Goal: Task Accomplishment & Management: Manage account settings

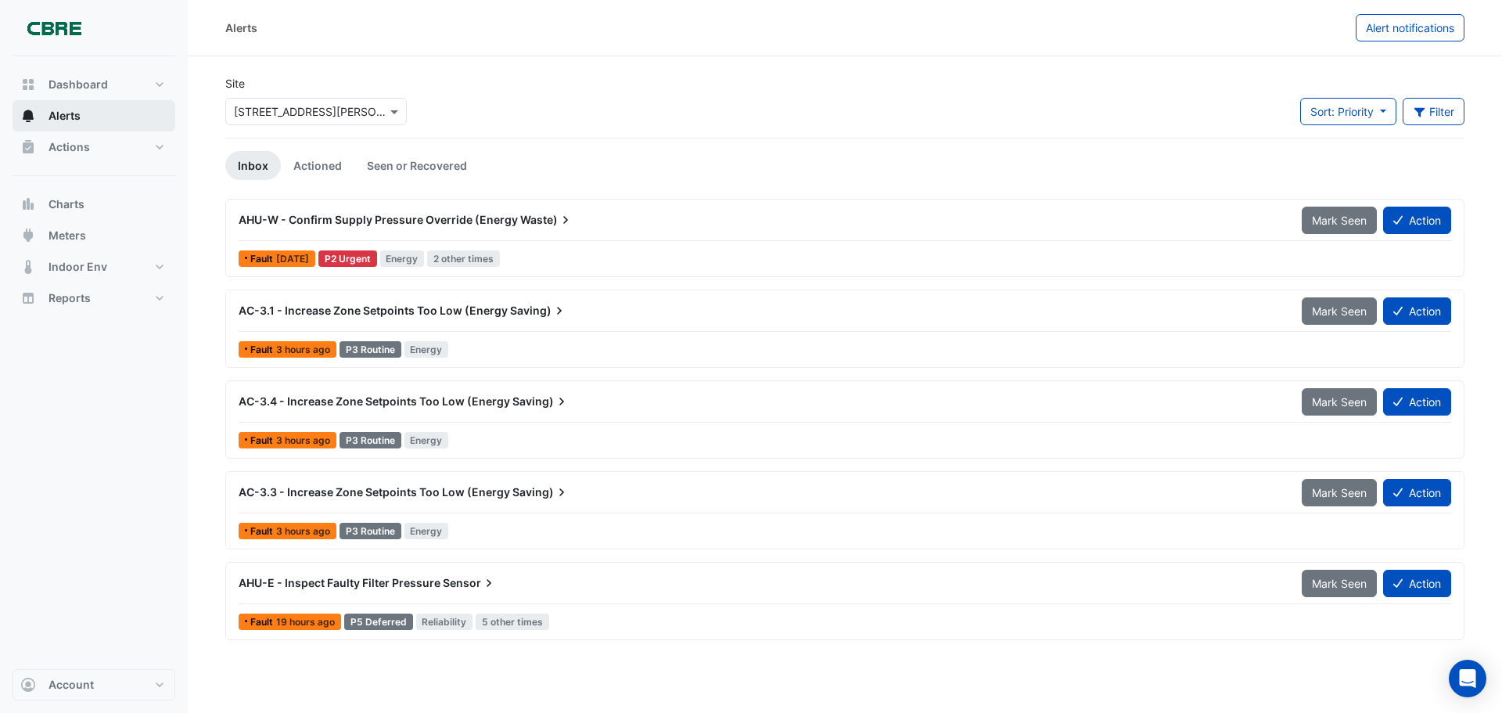
click at [85, 116] on button "Alerts" at bounding box center [94, 115] width 163 height 31
click at [408, 165] on link "Seen or Recovered" at bounding box center [416, 165] width 125 height 29
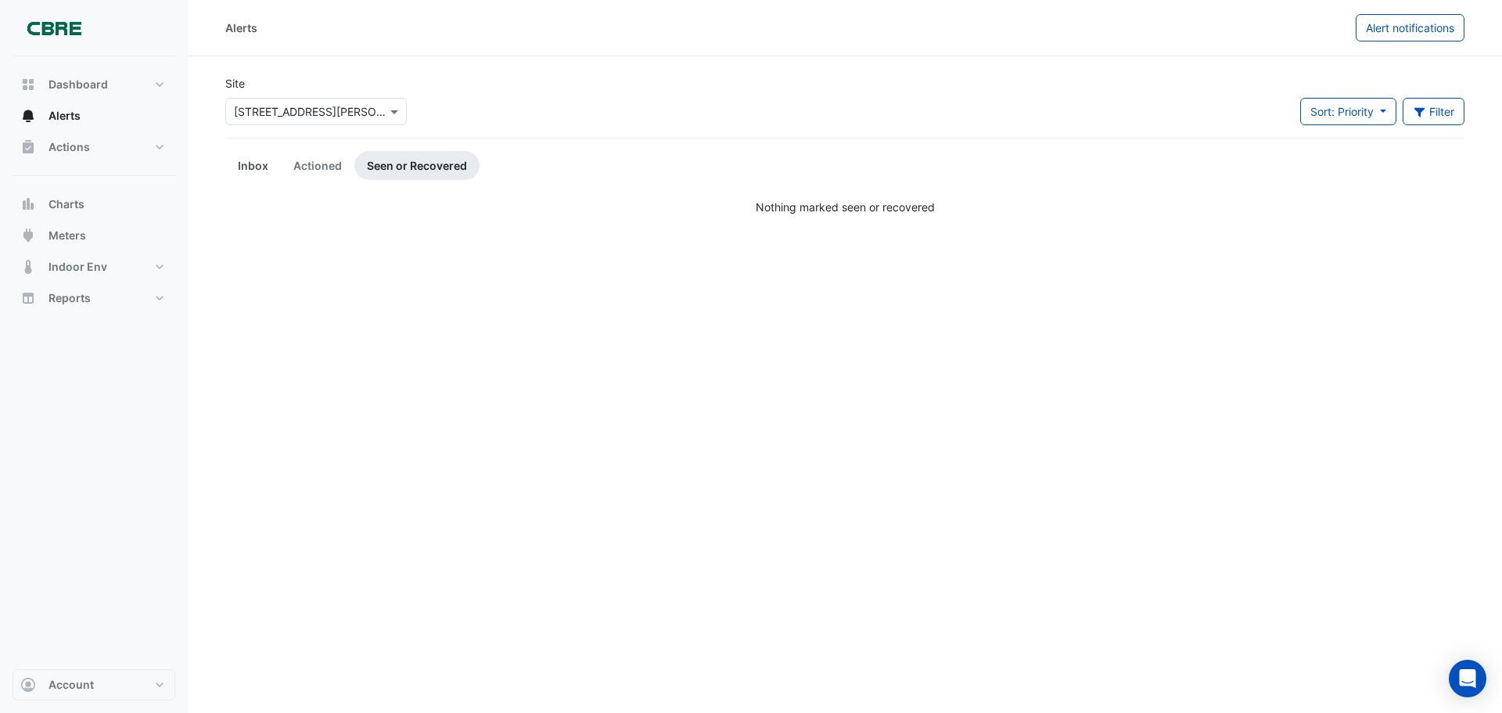
click at [246, 174] on link "Inbox" at bounding box center [253, 165] width 56 height 29
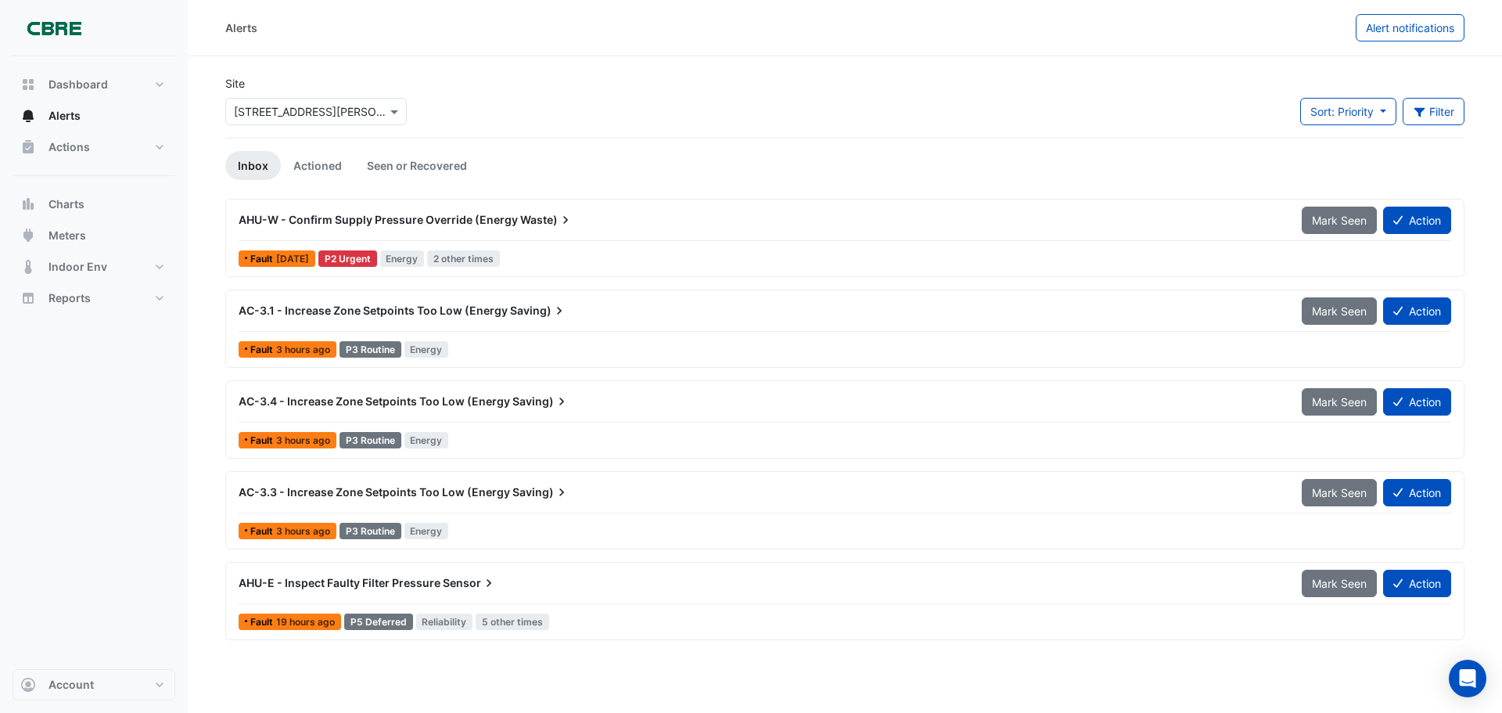
click at [349, 495] on span "AC-3.3 - Increase Zone Setpoints Too Low (Energy" at bounding box center [375, 491] width 272 height 13
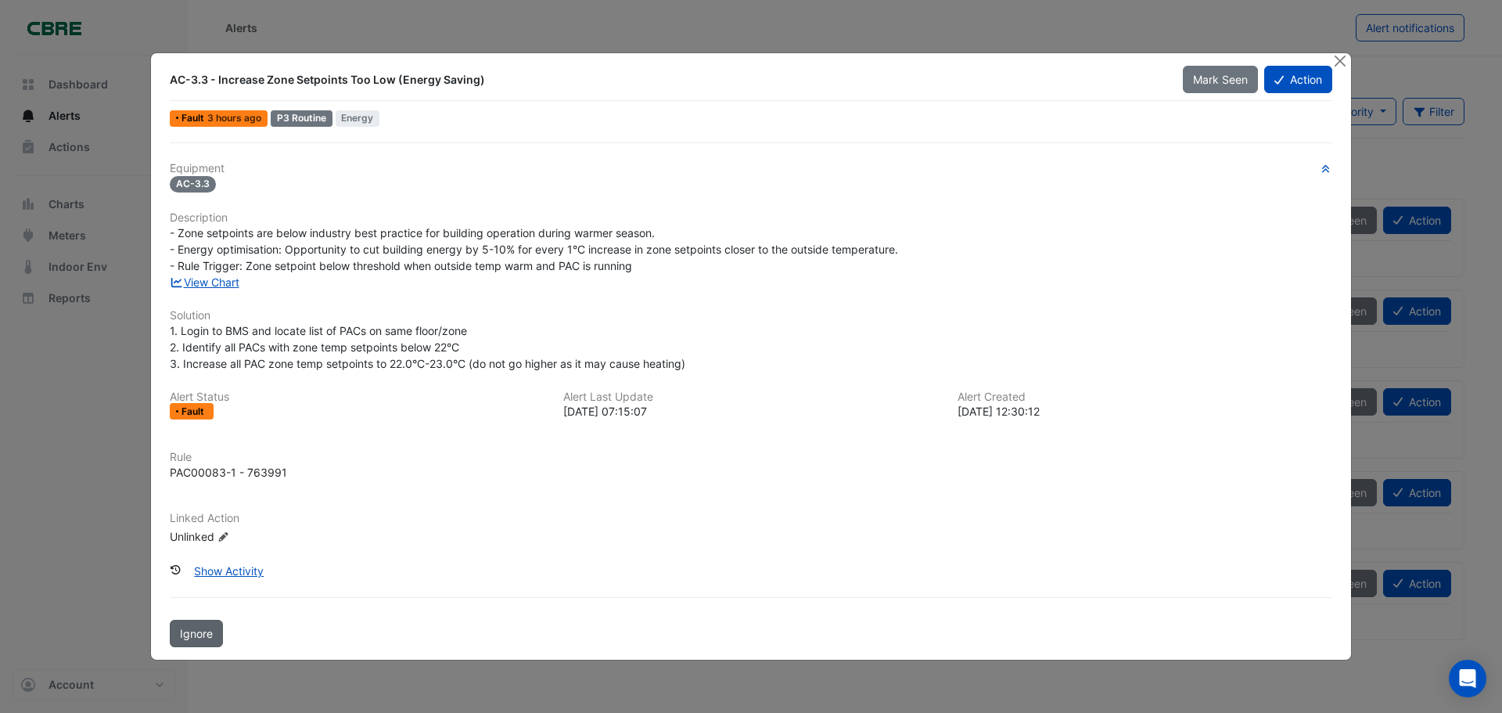
click at [204, 638] on span "Ignore" at bounding box center [196, 633] width 33 height 13
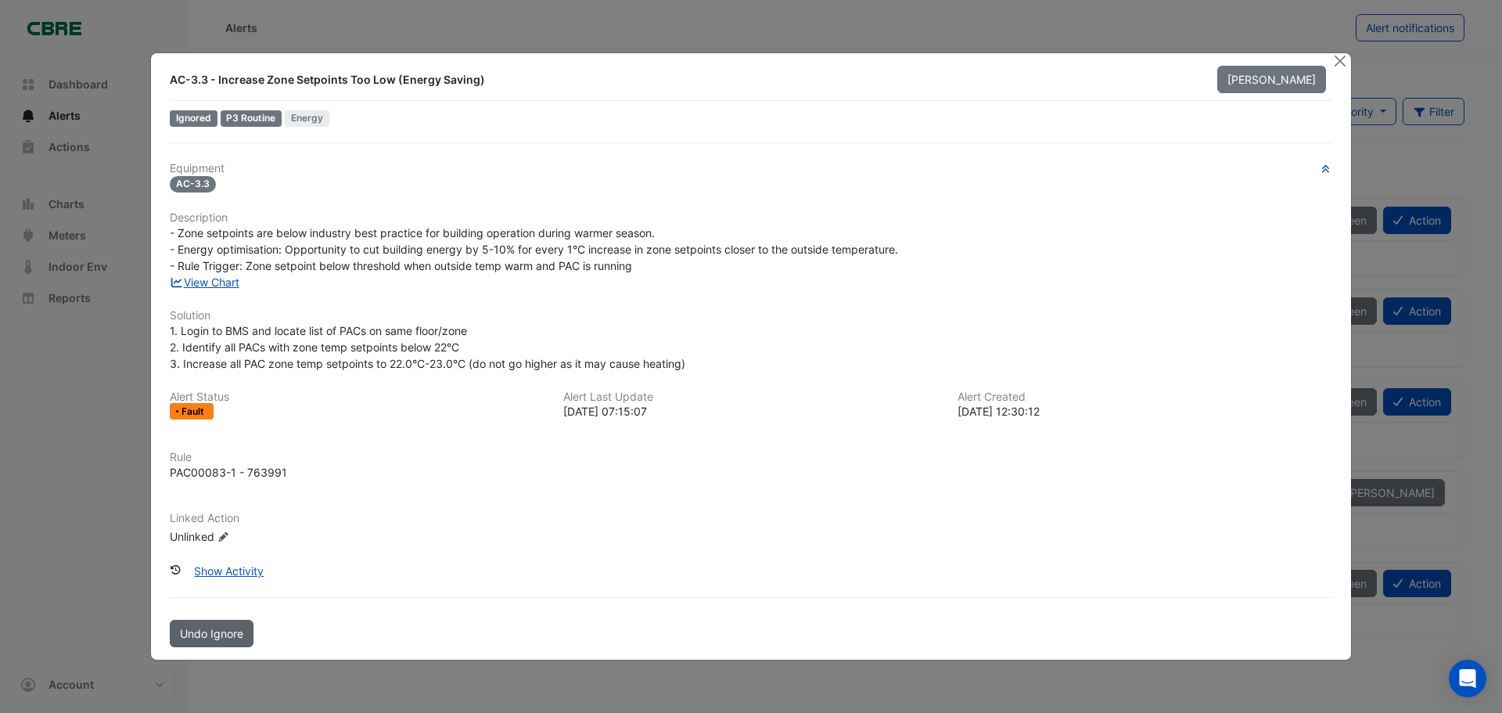
click at [204, 638] on span "Undo Ignore" at bounding box center [211, 633] width 63 height 13
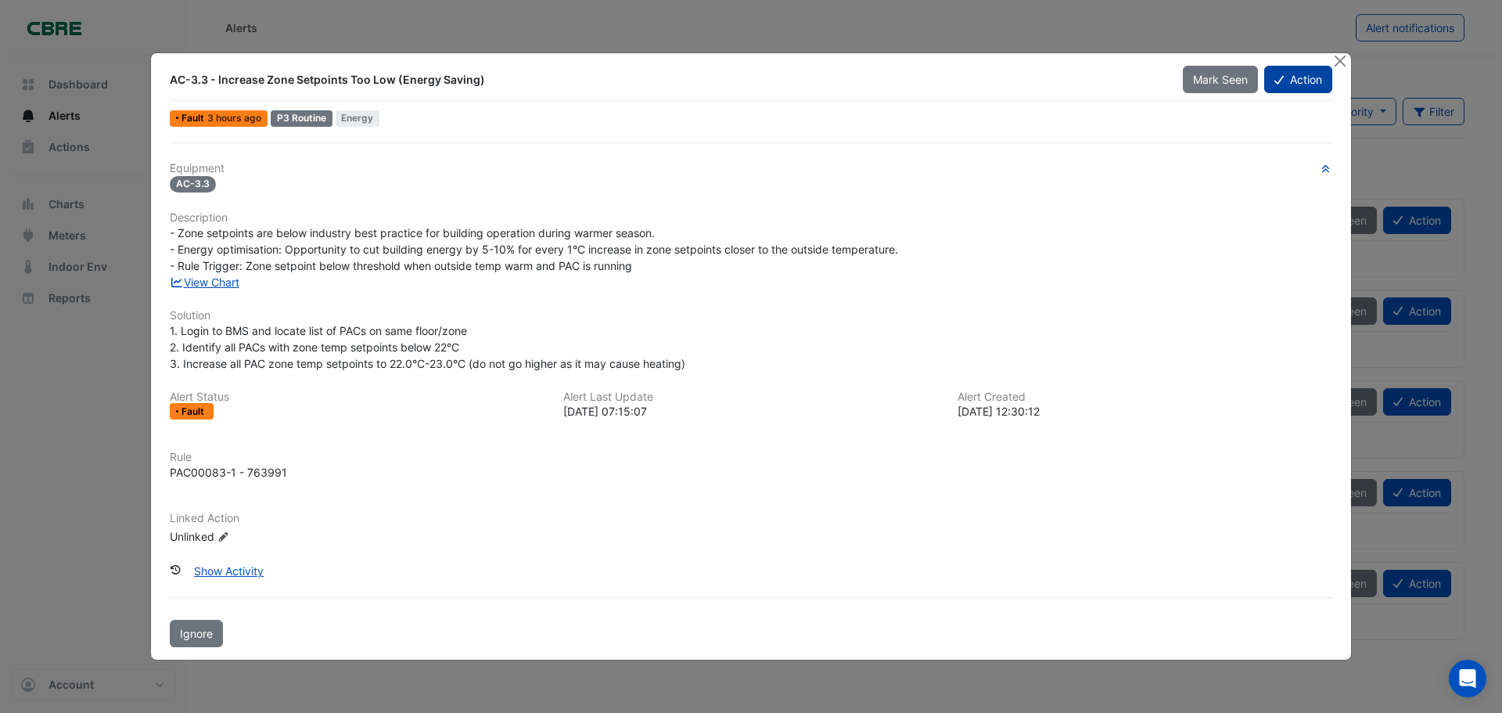
click at [1288, 76] on button "Action" at bounding box center [1298, 79] width 68 height 27
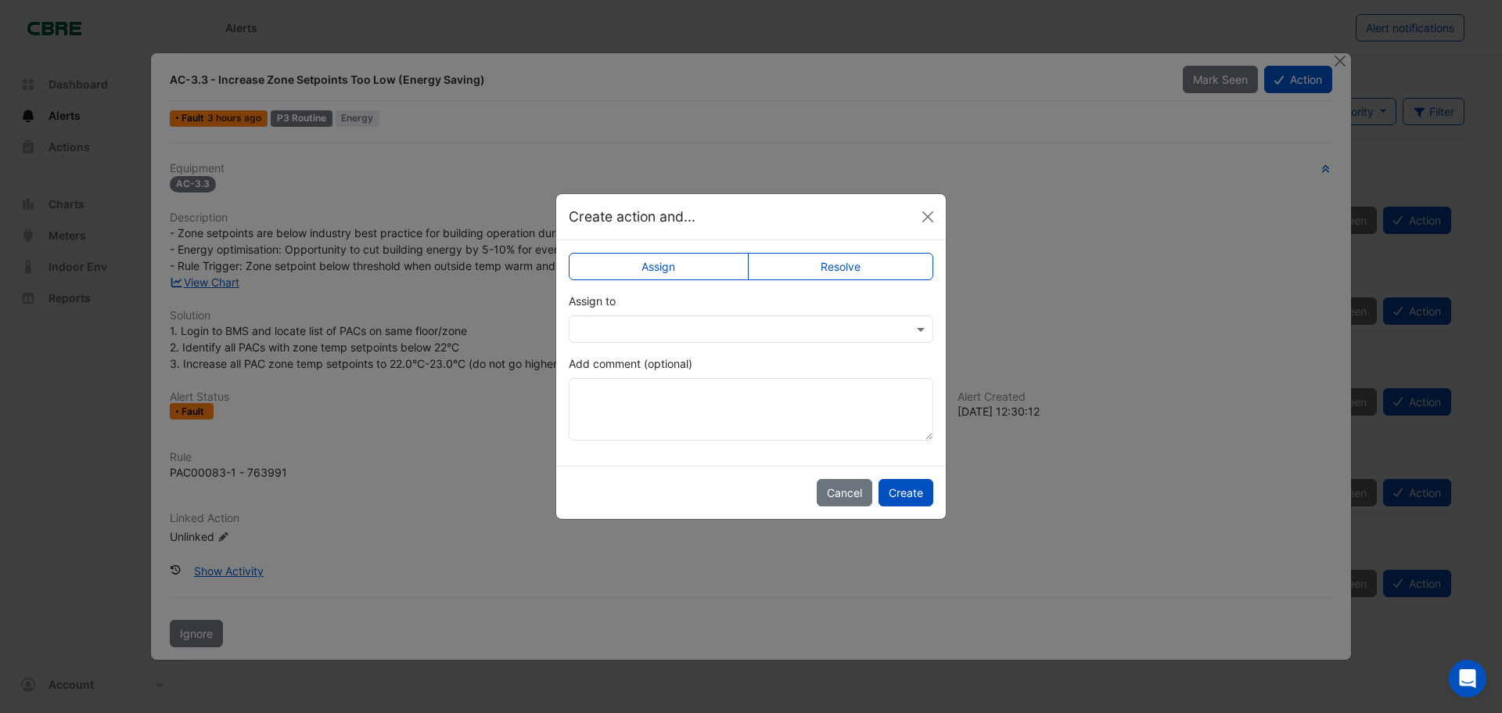
drag, startPoint x: 822, startPoint y: 242, endPoint x: 819, endPoint y: 274, distance: 32.2
click at [821, 255] on div "Assign Resolve Assign to Add comment (optional)" at bounding box center [751, 352] width 390 height 225
click at [819, 274] on label "Resolve" at bounding box center [841, 266] width 186 height 27
click at [758, 329] on input "text" at bounding box center [735, 330] width 316 height 16
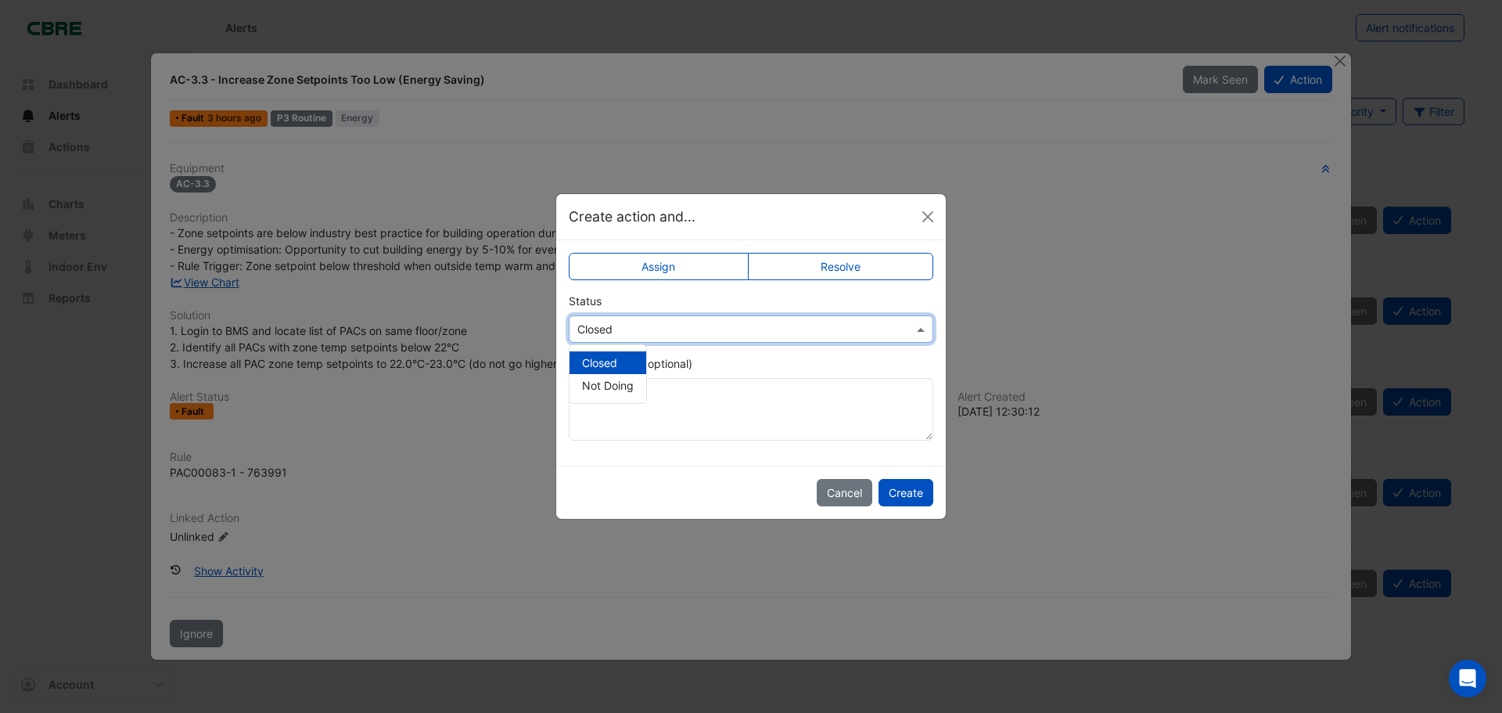
click at [758, 329] on input "text" at bounding box center [735, 330] width 316 height 16
click at [762, 365] on div "Add comment (optional)" at bounding box center [751, 397] width 365 height 85
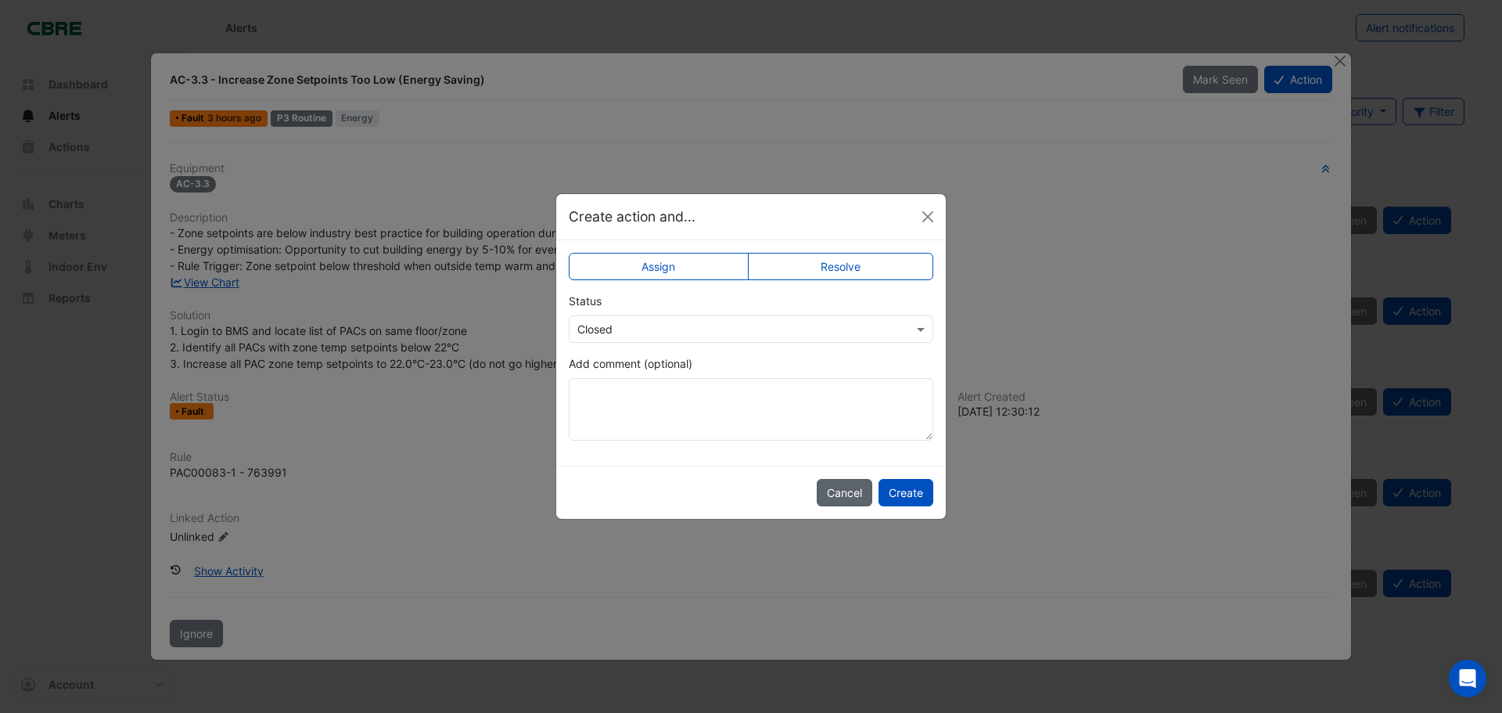
click at [839, 495] on button "Cancel" at bounding box center [845, 492] width 56 height 27
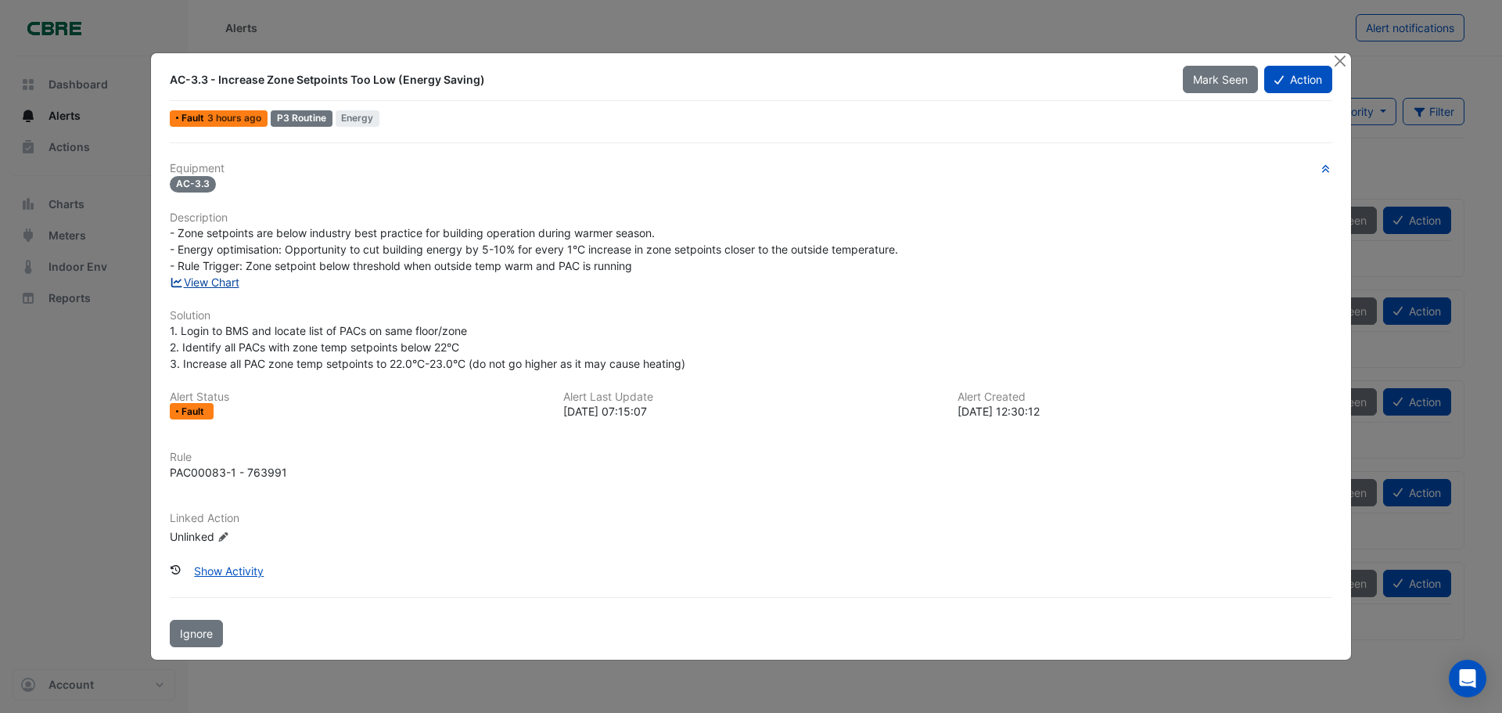
click at [207, 279] on link "View Chart" at bounding box center [205, 281] width 70 height 13
click at [1297, 85] on button "Action" at bounding box center [1298, 79] width 68 height 27
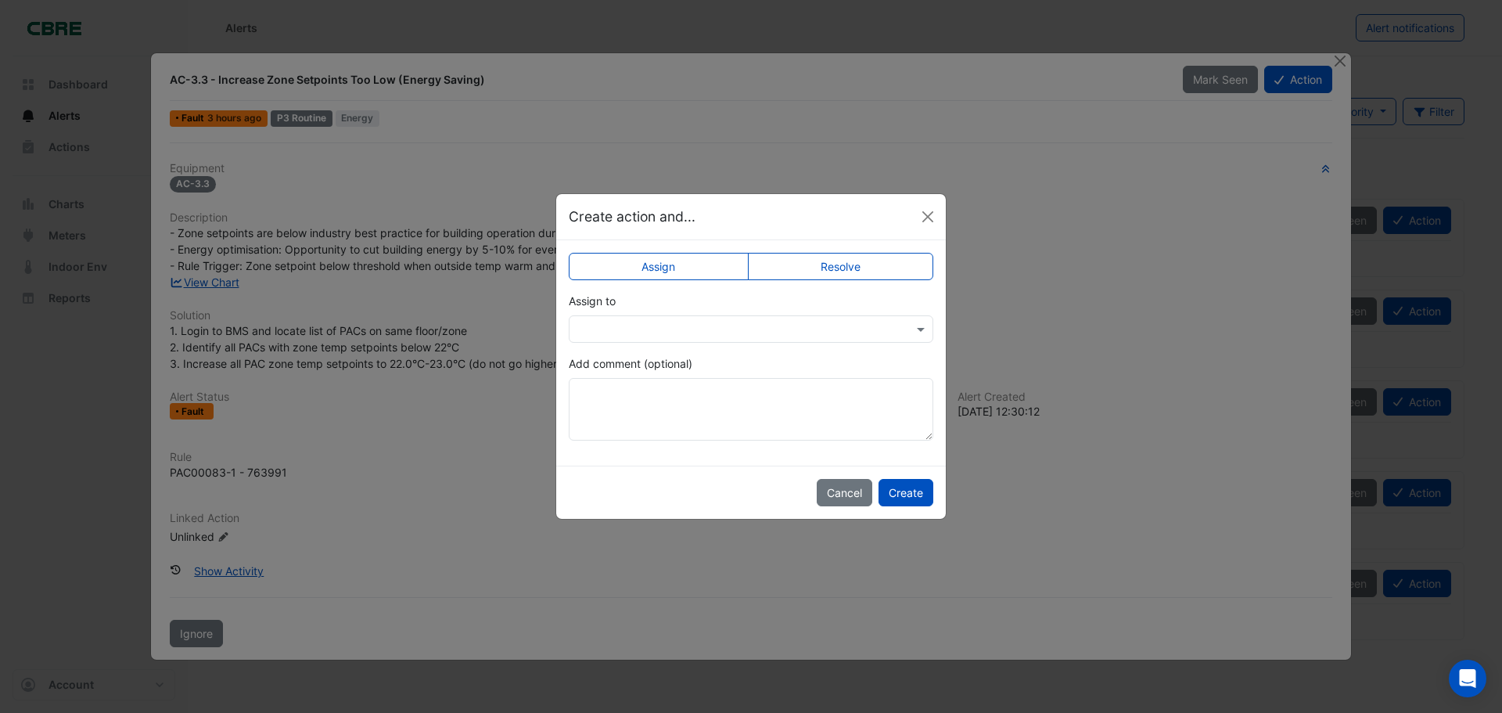
click at [829, 263] on label "Resolve" at bounding box center [841, 266] width 186 height 27
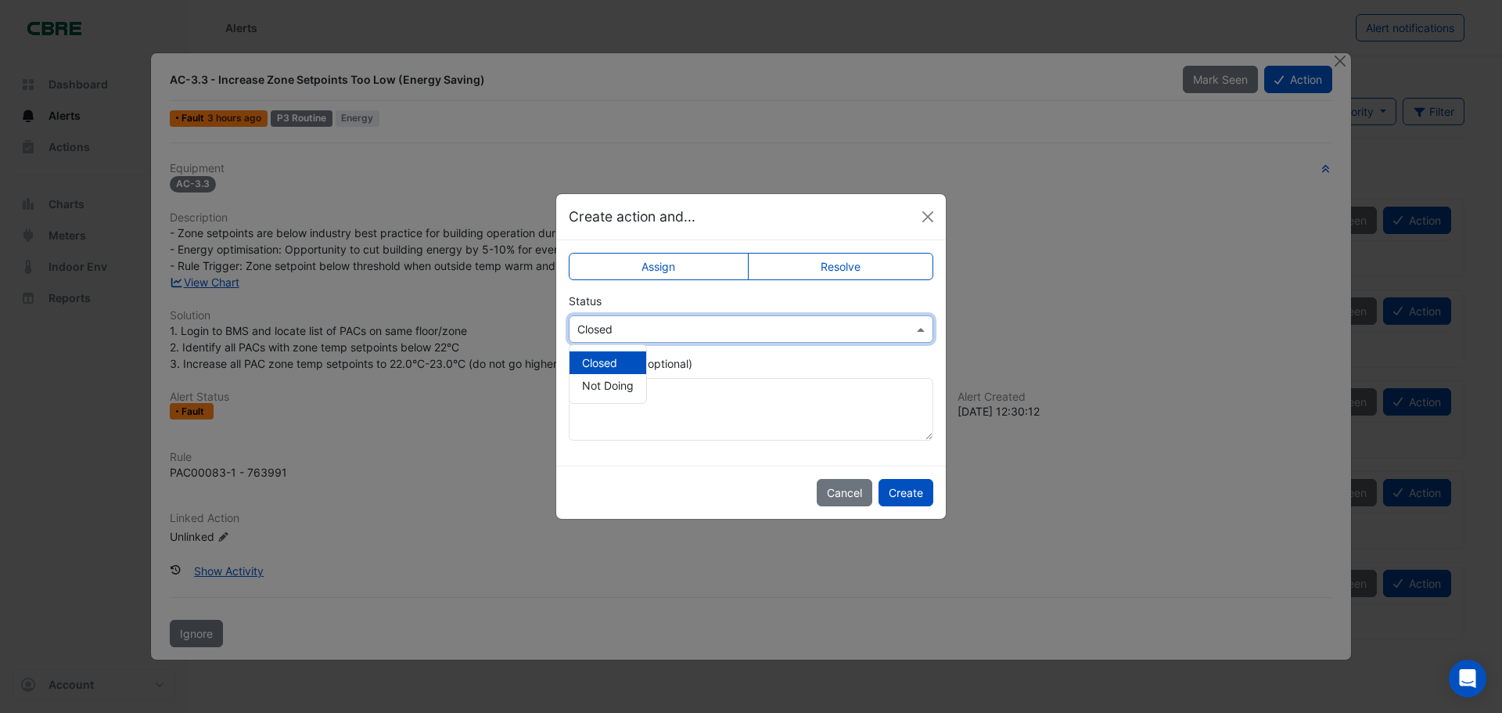
click at [751, 328] on input "text" at bounding box center [735, 330] width 316 height 16
click at [751, 329] on input "text" at bounding box center [735, 330] width 316 height 16
click at [605, 382] on span "Not Doing" at bounding box center [608, 385] width 52 height 13
click at [634, 326] on input "text" at bounding box center [735, 330] width 316 height 16
click at [617, 367] on span "Closed" at bounding box center [599, 362] width 35 height 13
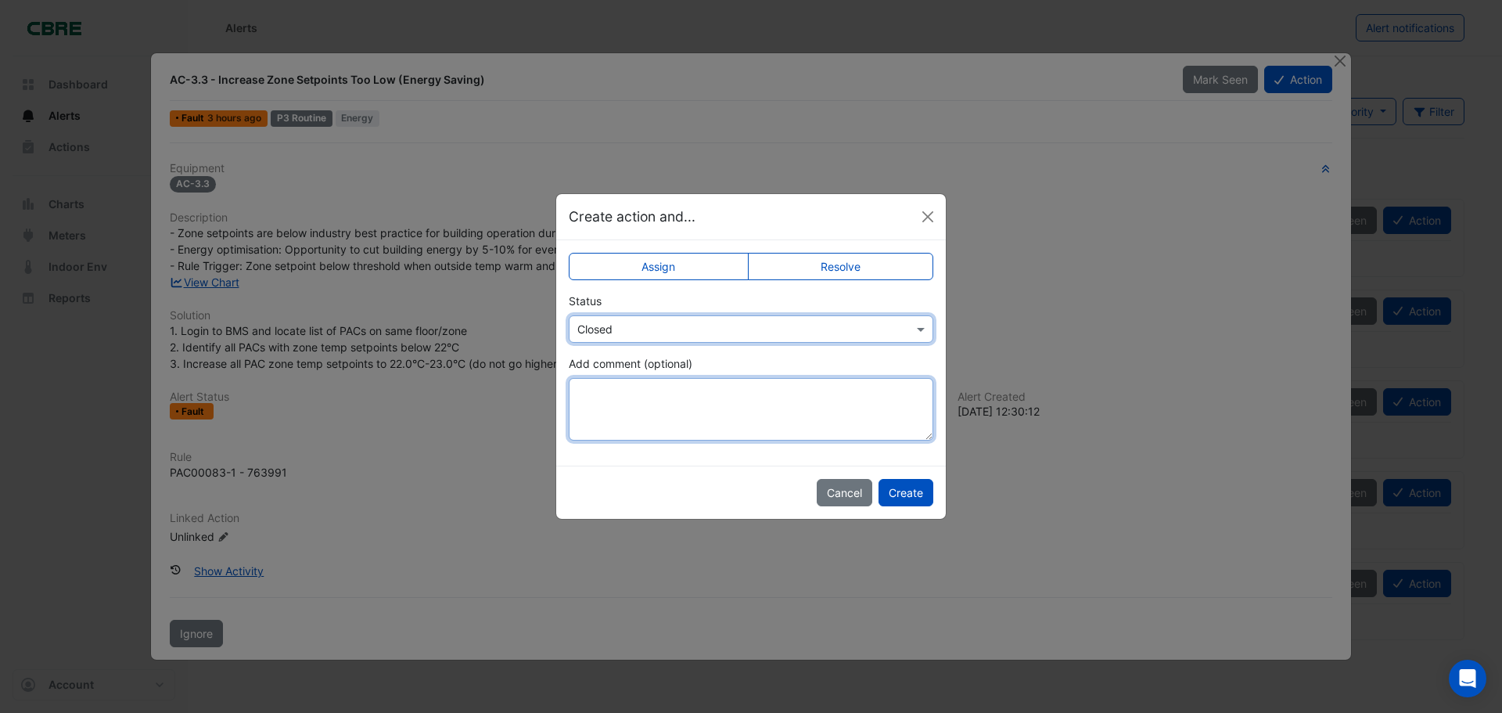
click at [622, 392] on textarea "Add comment (optional)" at bounding box center [751, 409] width 365 height 63
type textarea "*"
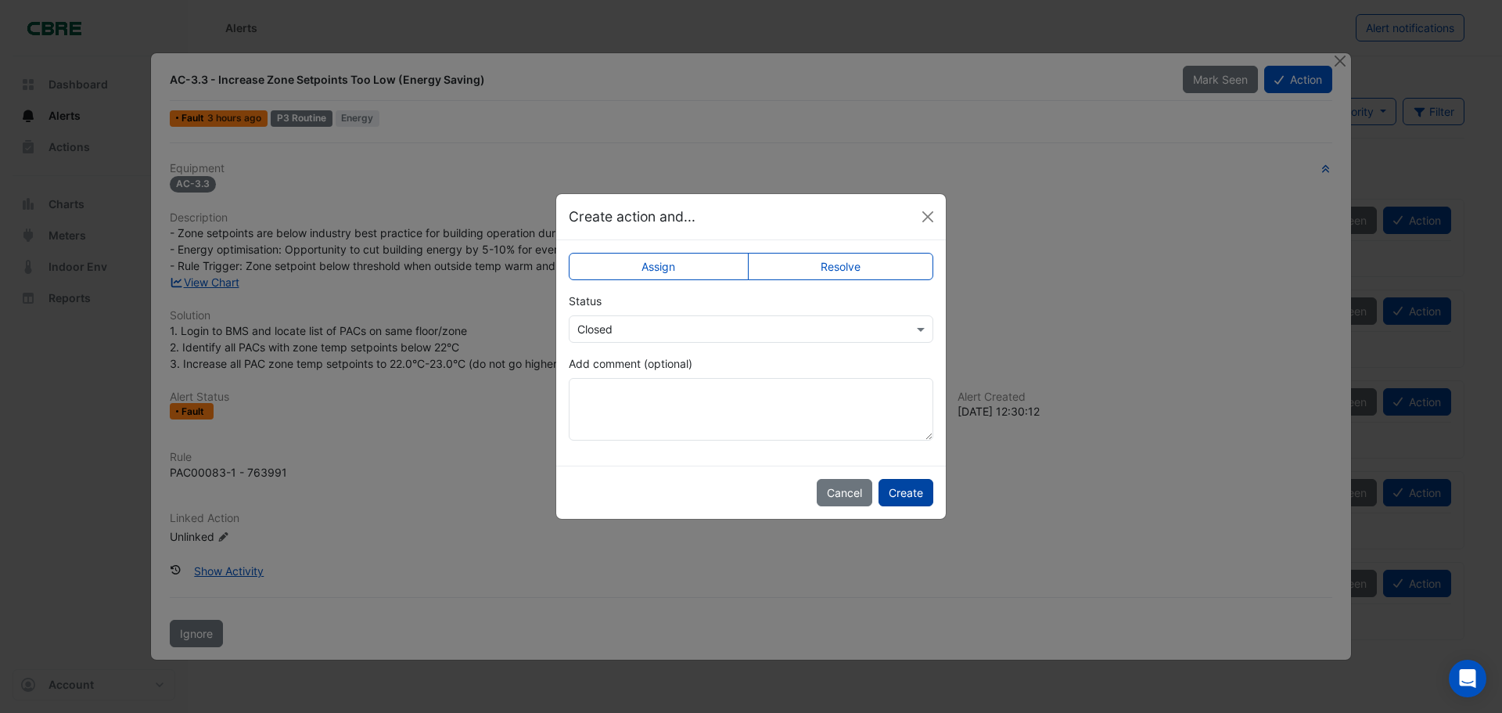
click at [911, 492] on button "Create" at bounding box center [906, 492] width 55 height 27
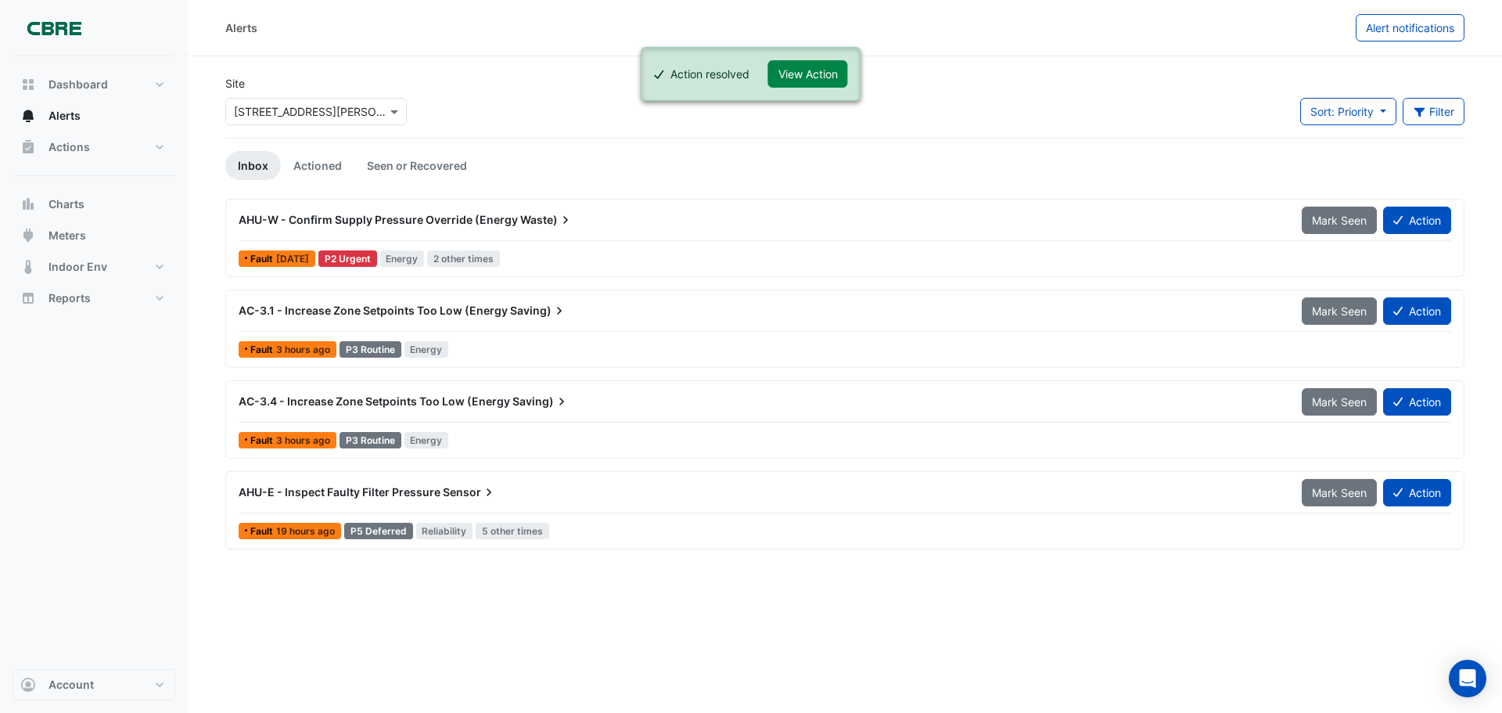
click at [405, 308] on span "AC-3.1 - Increase Zone Setpoints Too Low (Energy" at bounding box center [373, 310] width 269 height 13
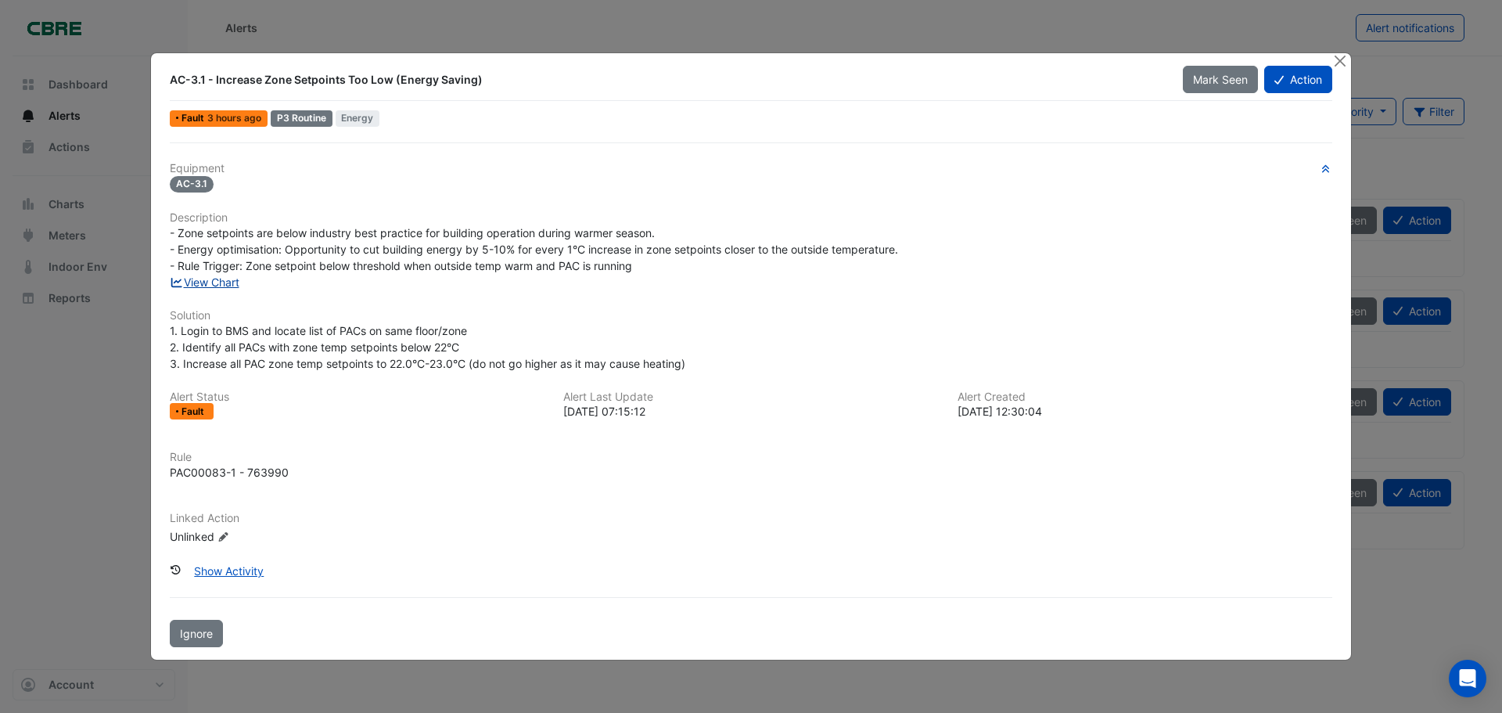
click at [197, 278] on link "View Chart" at bounding box center [205, 281] width 70 height 13
click at [1340, 59] on button "Close" at bounding box center [1340, 61] width 16 height 16
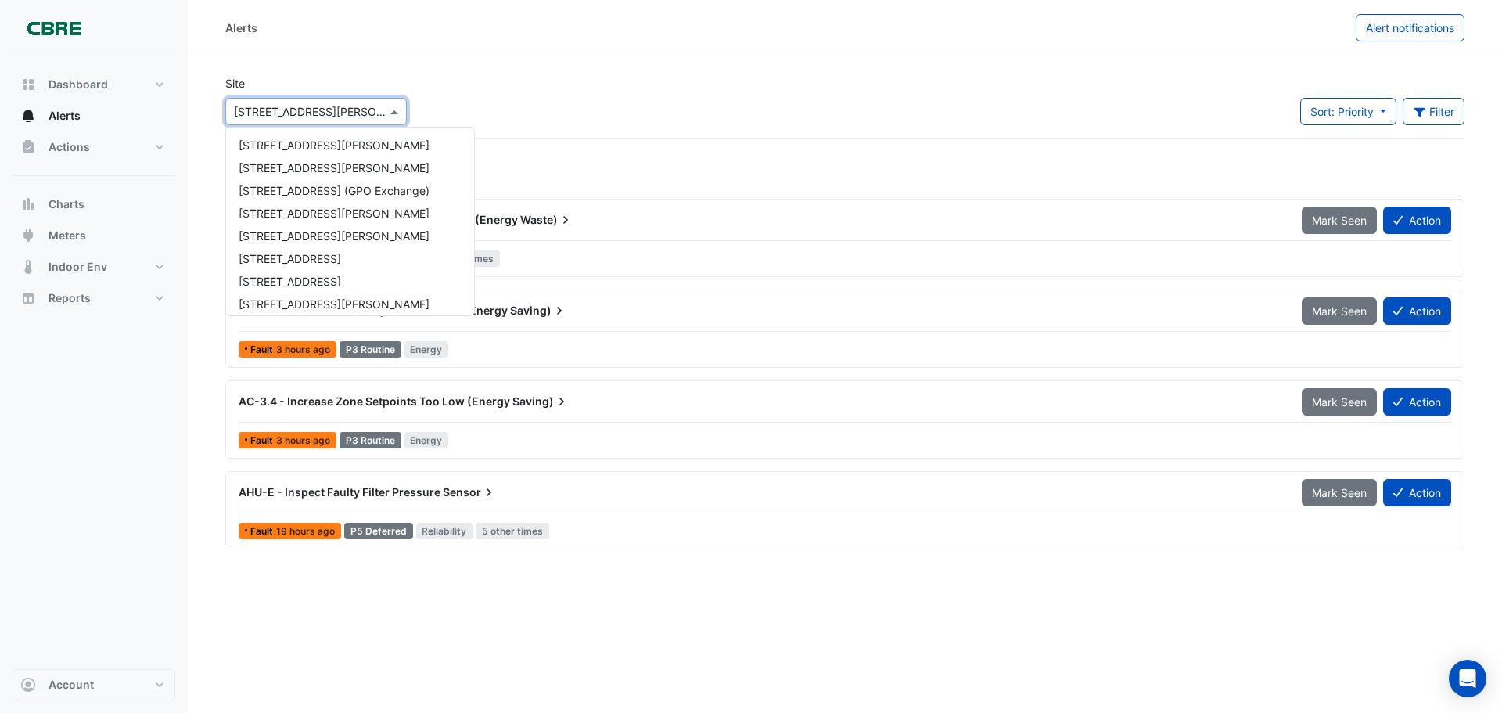
click at [236, 113] on input "text" at bounding box center [300, 112] width 133 height 16
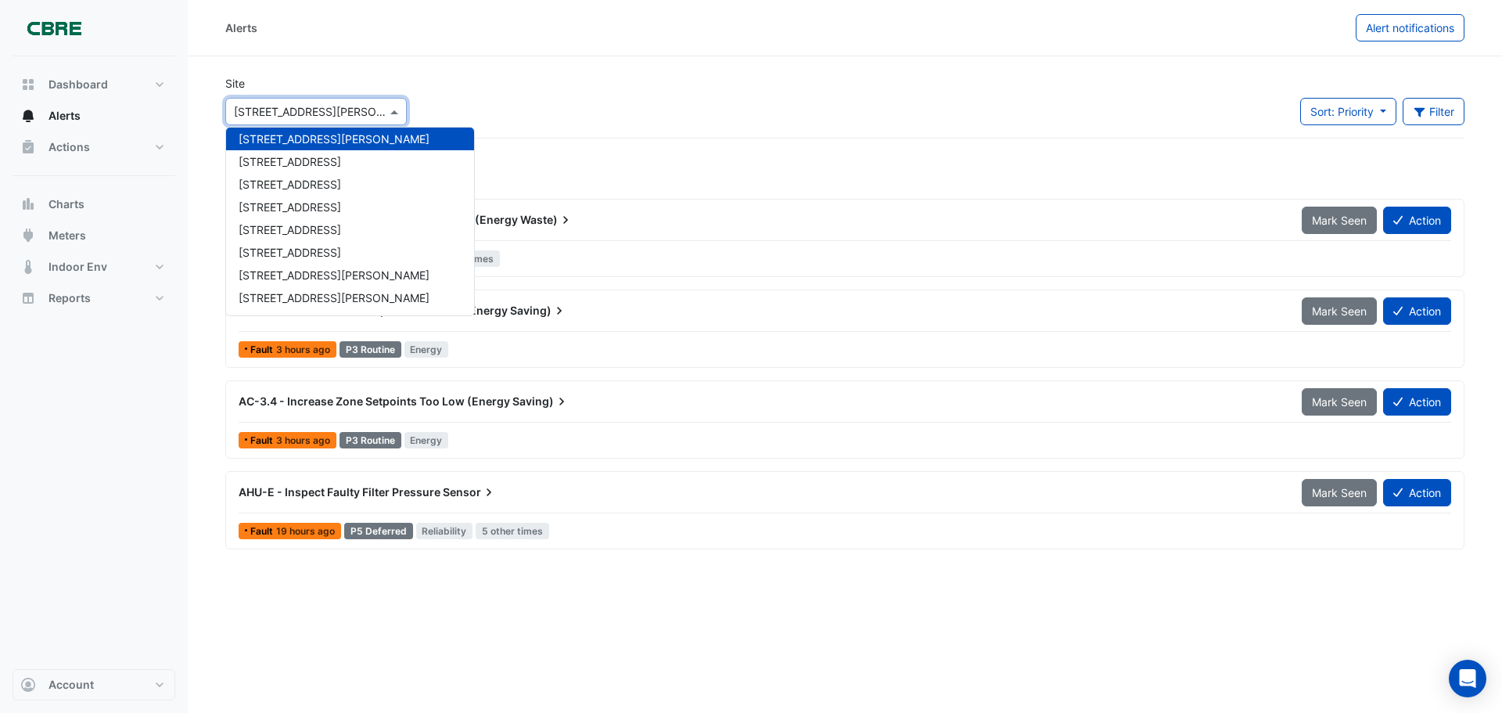
drag, startPoint x: 340, startPoint y: 110, endPoint x: 210, endPoint y: 124, distance: 130.7
click at [210, 124] on section "Site × [GEOGRAPHIC_DATA][PERSON_NAME] [GEOGRAPHIC_DATA][PERSON_NAME] [GEOGRAPHI…" at bounding box center [845, 302] width 1315 height 493
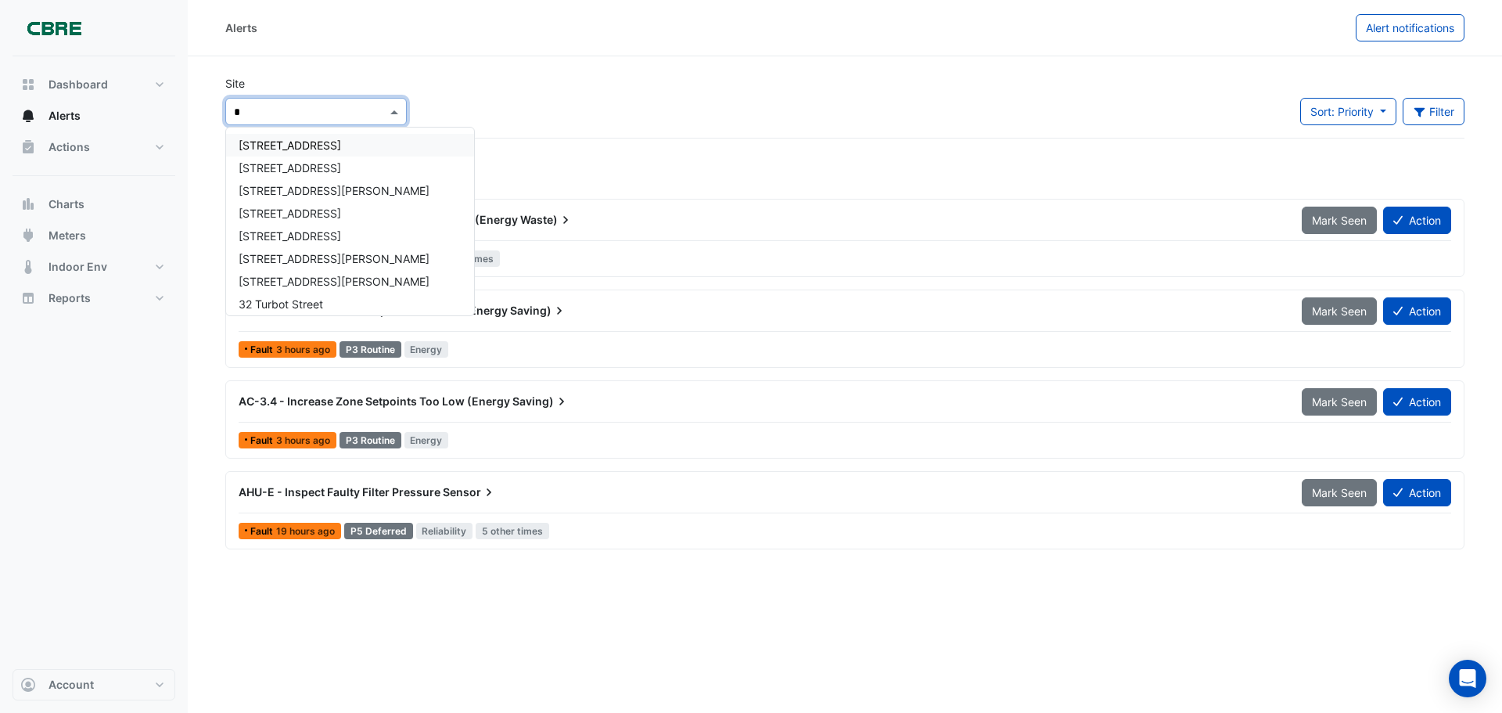
type input "**"
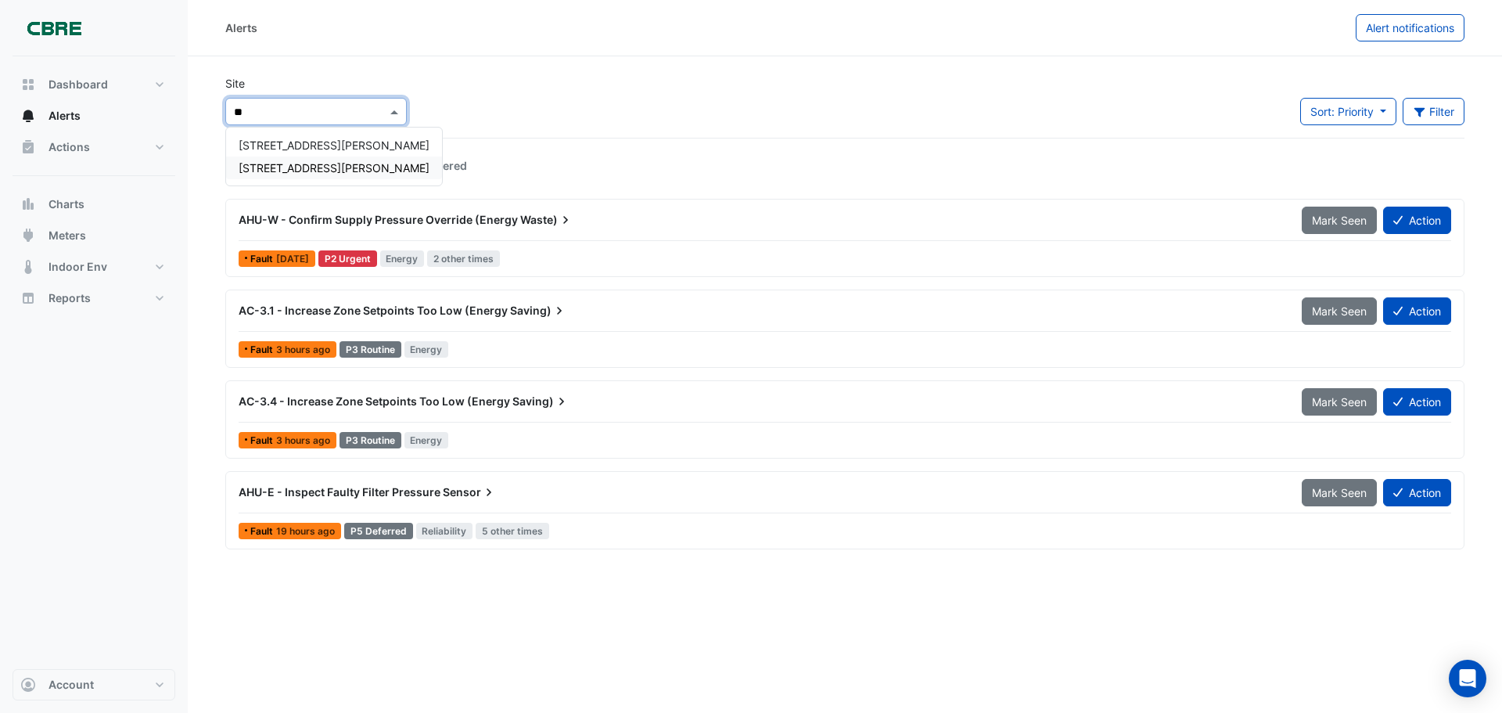
click at [279, 170] on span "[STREET_ADDRESS][PERSON_NAME]" at bounding box center [334, 167] width 191 height 13
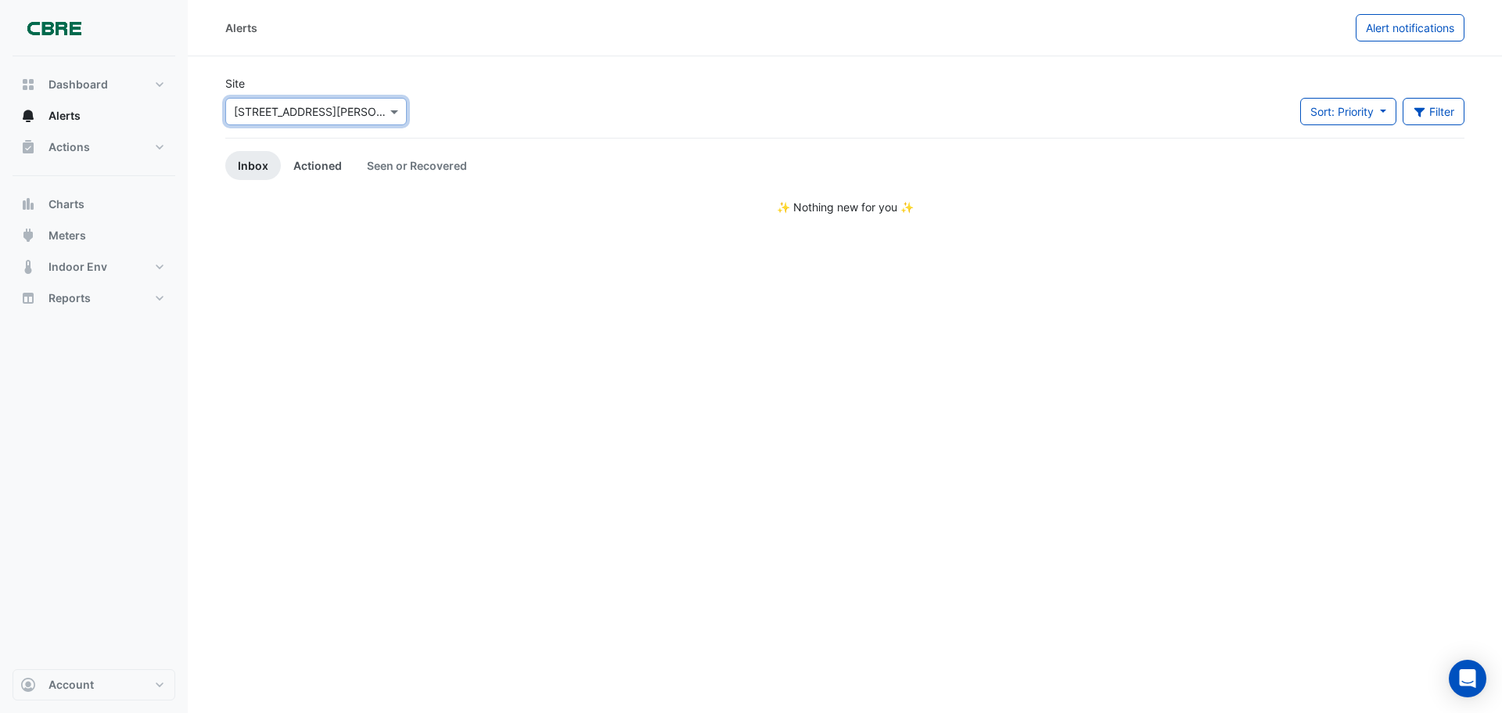
click at [318, 161] on link "Actioned" at bounding box center [318, 165] width 74 height 29
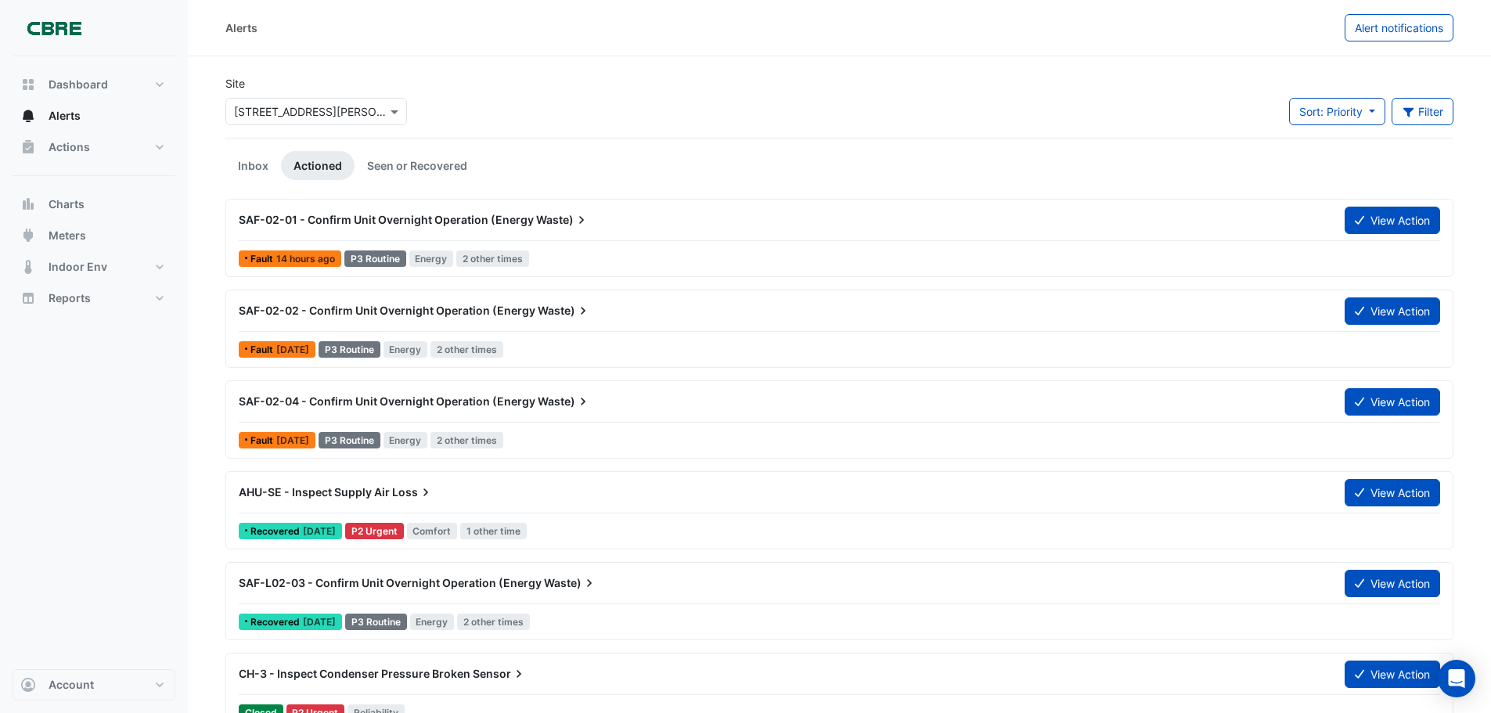
click at [432, 217] on span "SAF-02-01 - Confirm Unit Overnight Operation (Energy" at bounding box center [386, 219] width 295 height 13
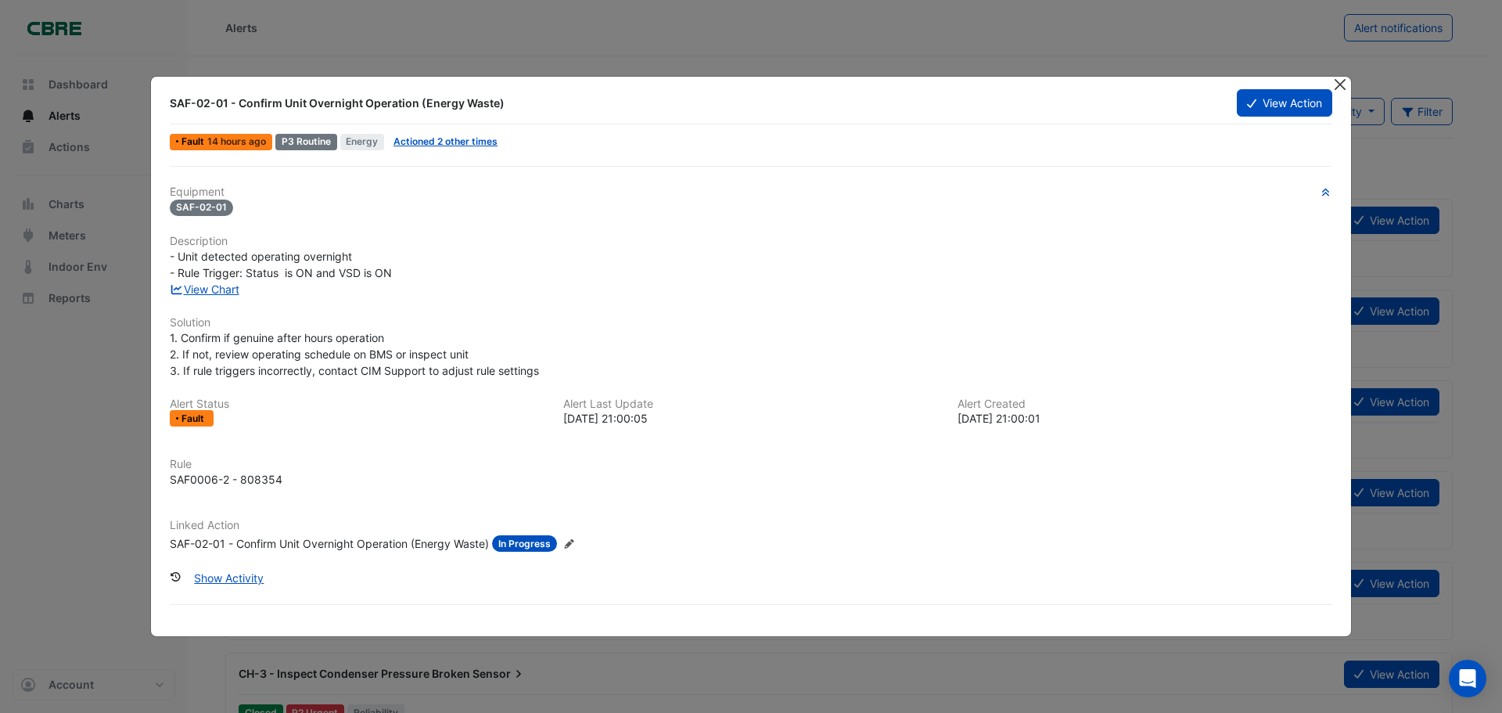
click at [1341, 85] on button "Close" at bounding box center [1340, 85] width 16 height 16
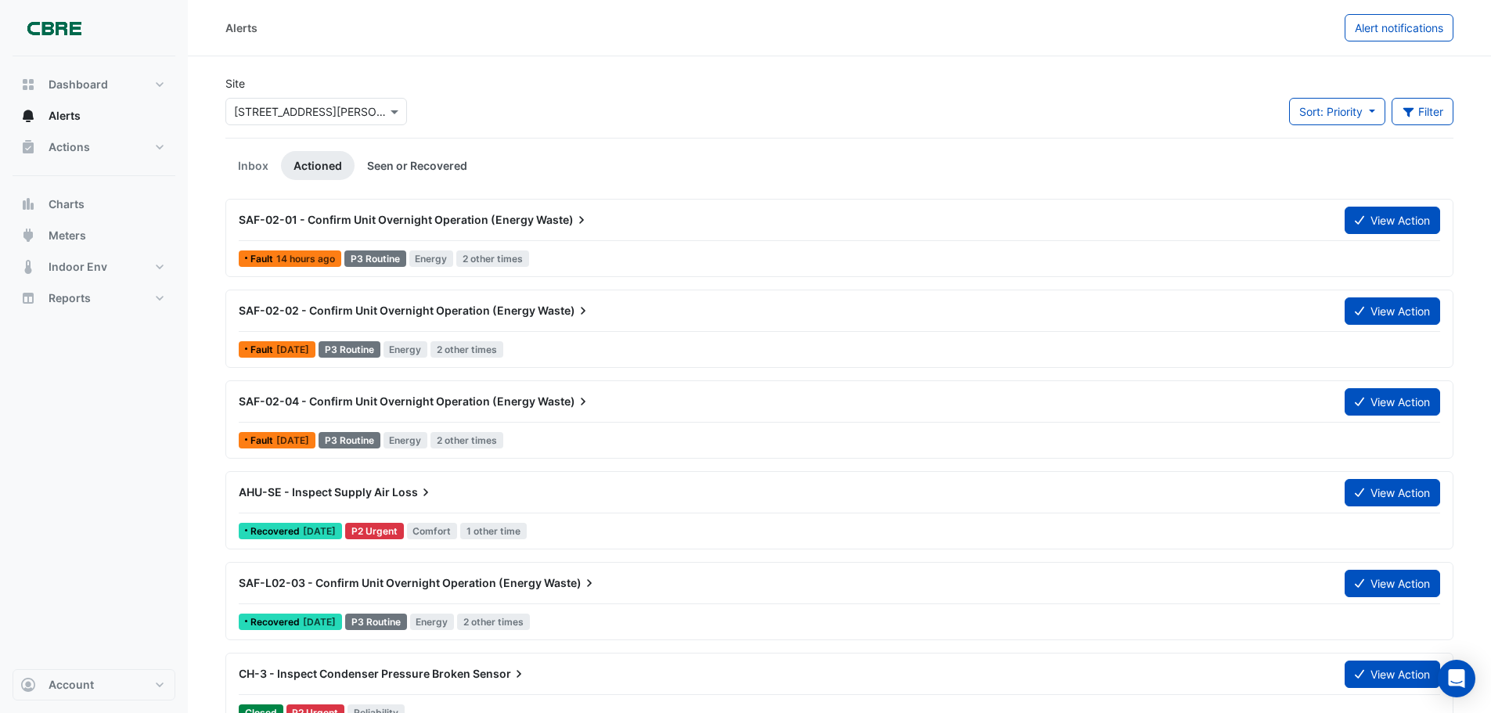
click at [405, 169] on link "Seen or Recovered" at bounding box center [416, 165] width 125 height 29
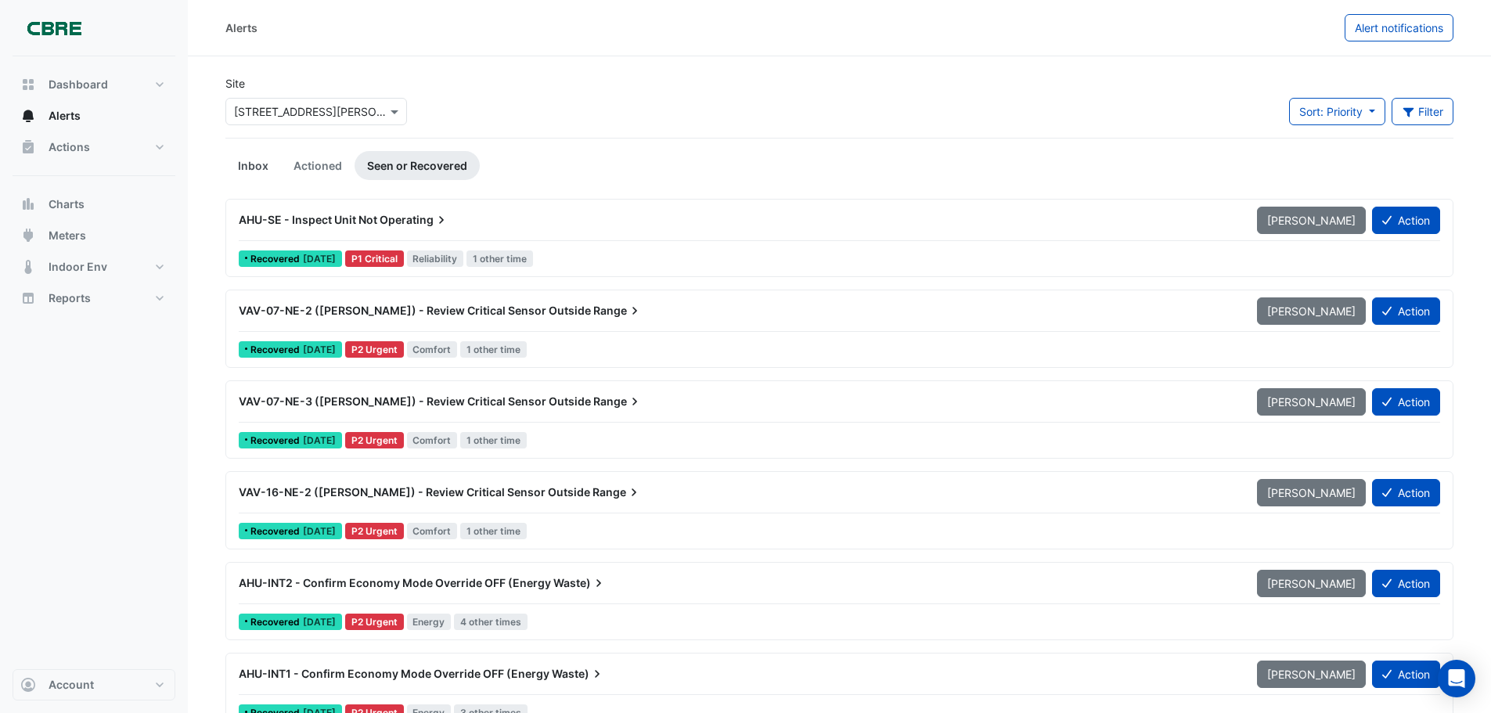
click at [260, 162] on link "Inbox" at bounding box center [253, 165] width 56 height 29
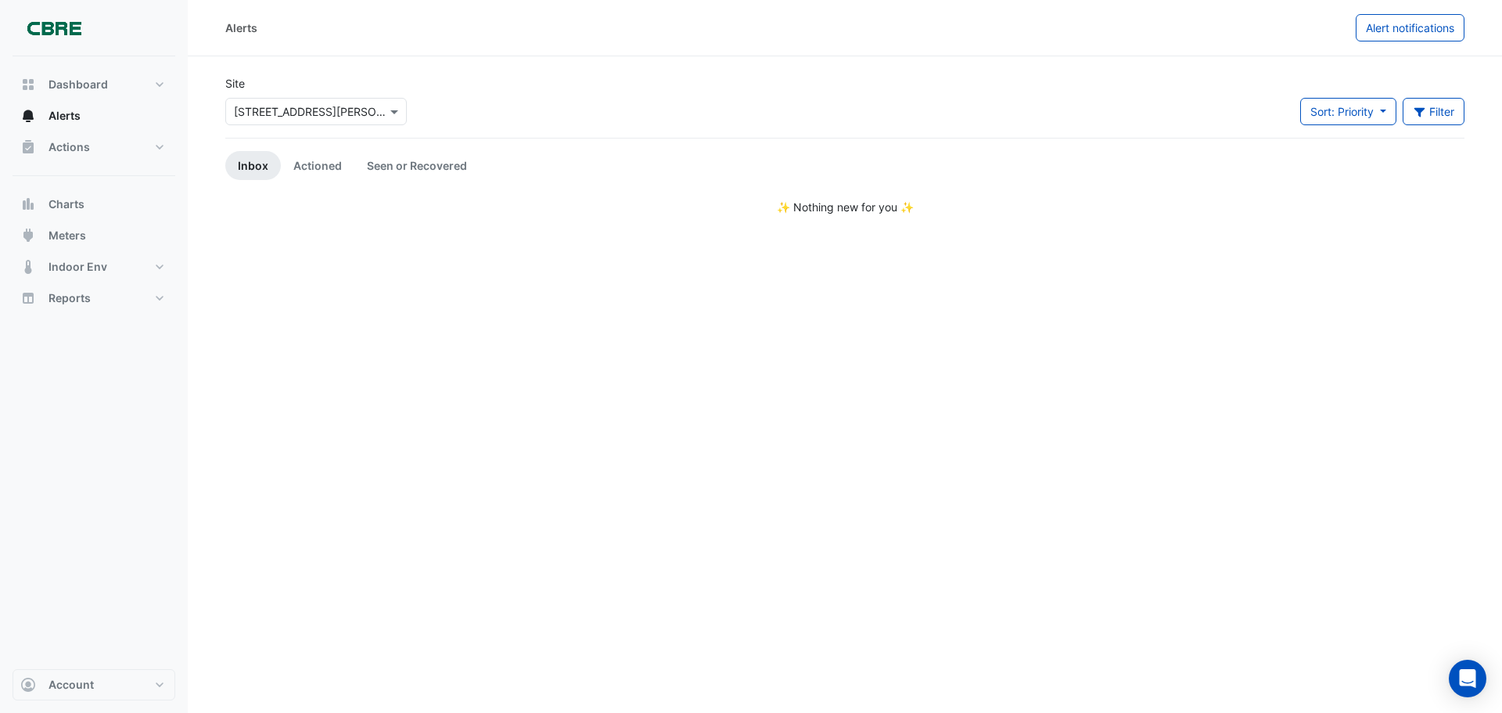
click at [290, 108] on input "text" at bounding box center [300, 112] width 133 height 16
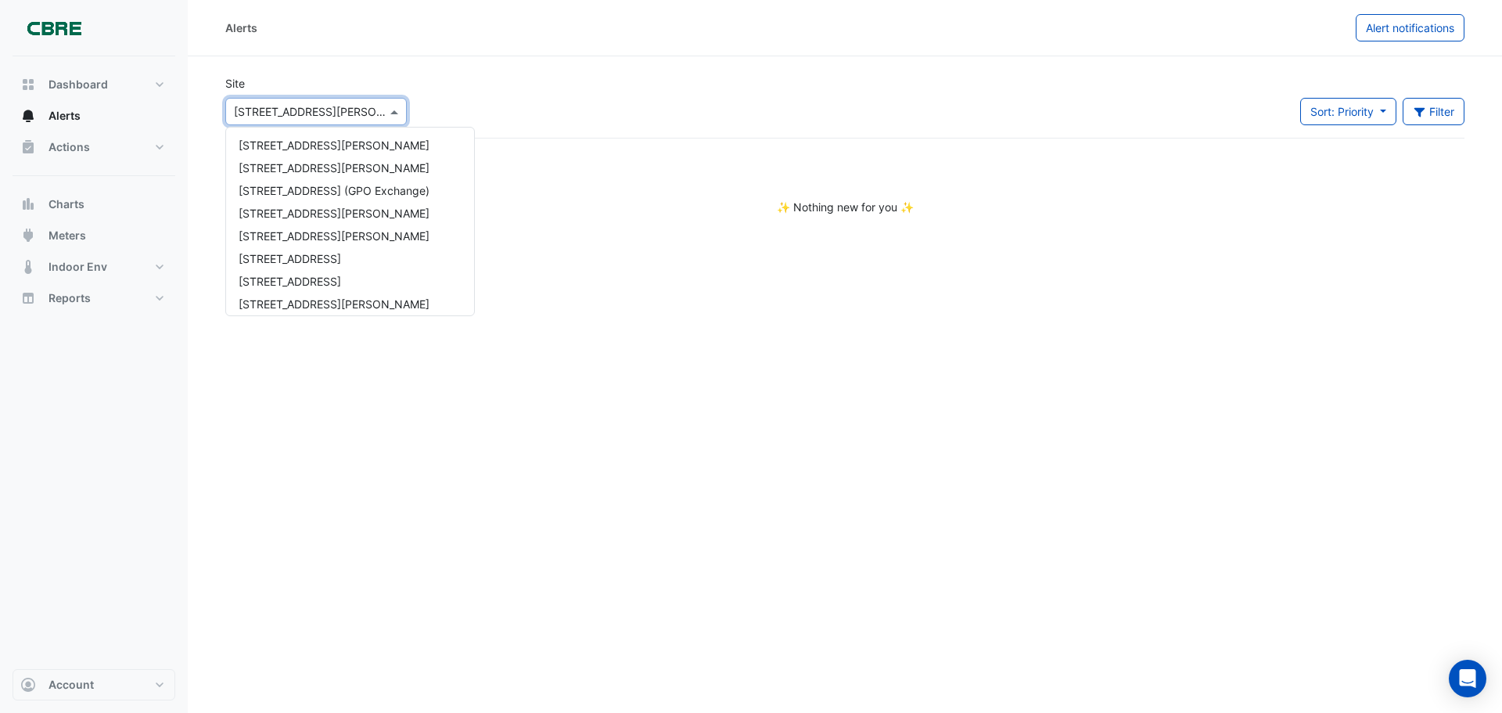
scroll to position [642, 0]
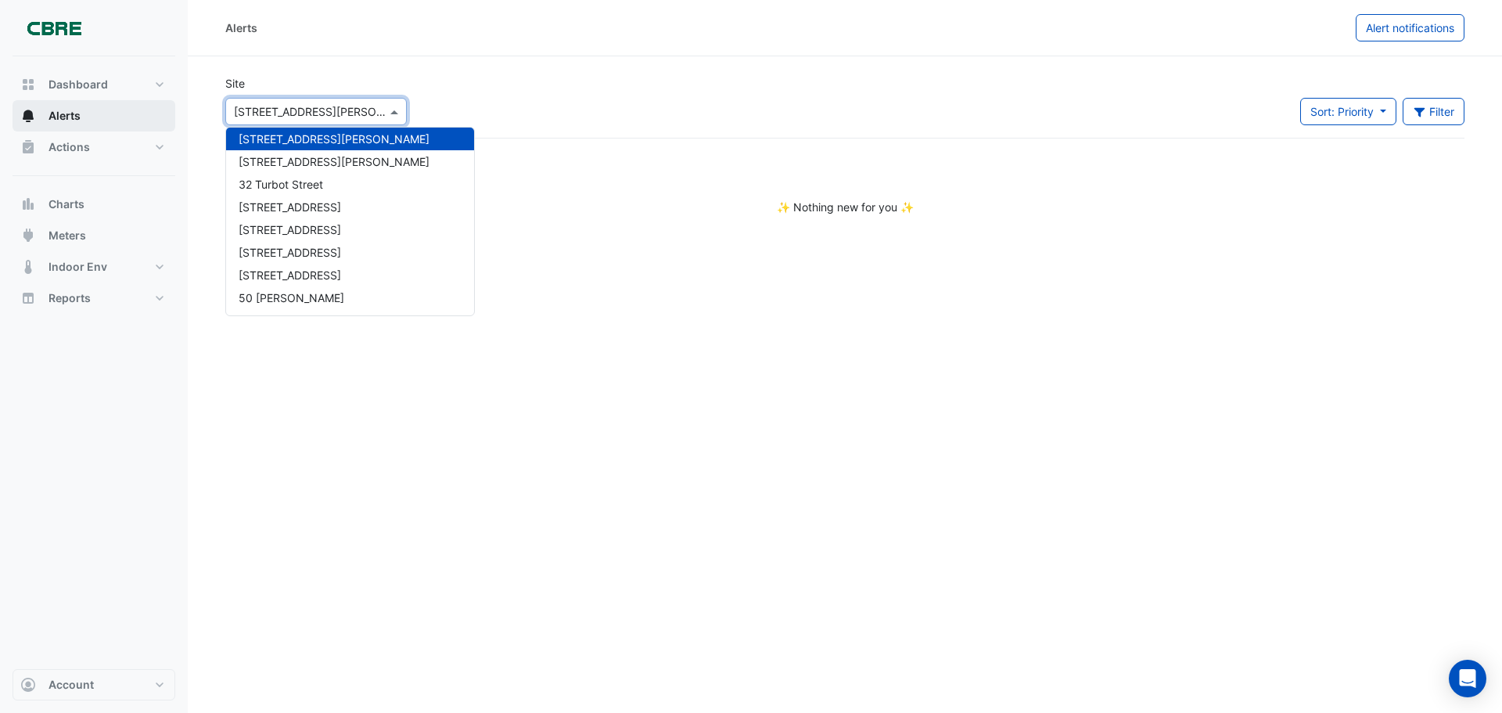
drag, startPoint x: 320, startPoint y: 115, endPoint x: 115, endPoint y: 124, distance: 205.2
click at [115, 124] on div "Alerts Alert notifications Site × [GEOGRAPHIC_DATA][PERSON_NAME][PERSON_NAME] […" at bounding box center [751, 356] width 1502 height 713
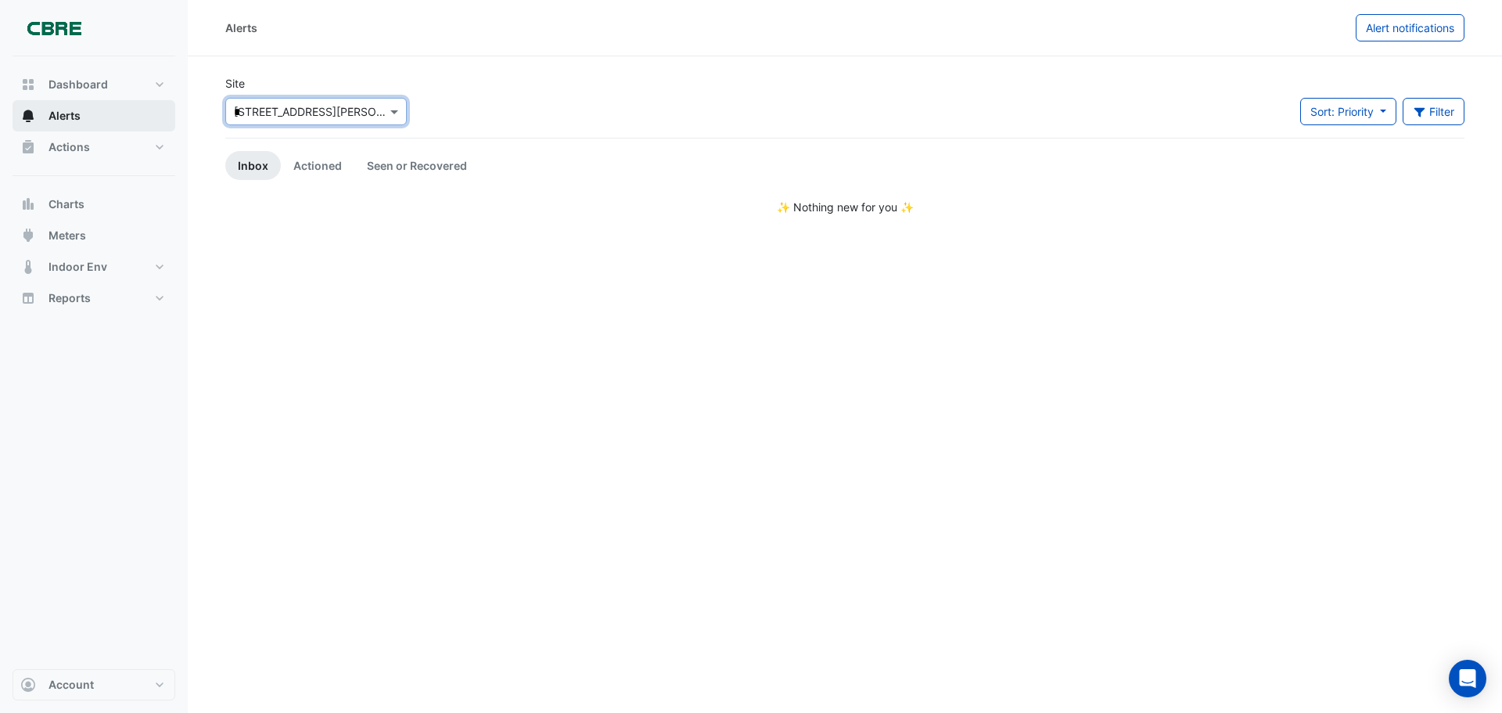
type input "**"
click at [250, 149] on span "[STREET_ADDRESS][PERSON_NAME]" at bounding box center [334, 144] width 191 height 13
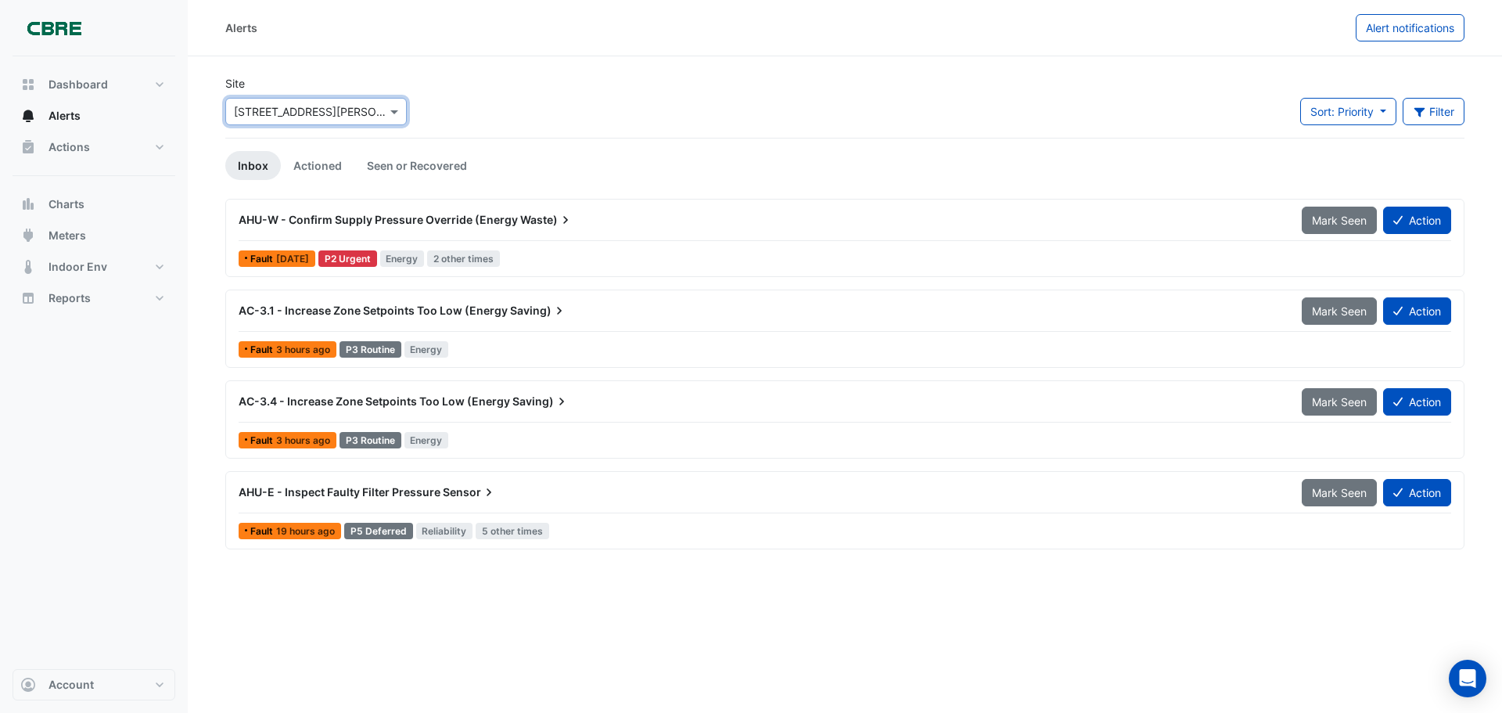
click at [346, 491] on span "AHU-E - Inspect Faulty Filter Pressure" at bounding box center [340, 491] width 202 height 13
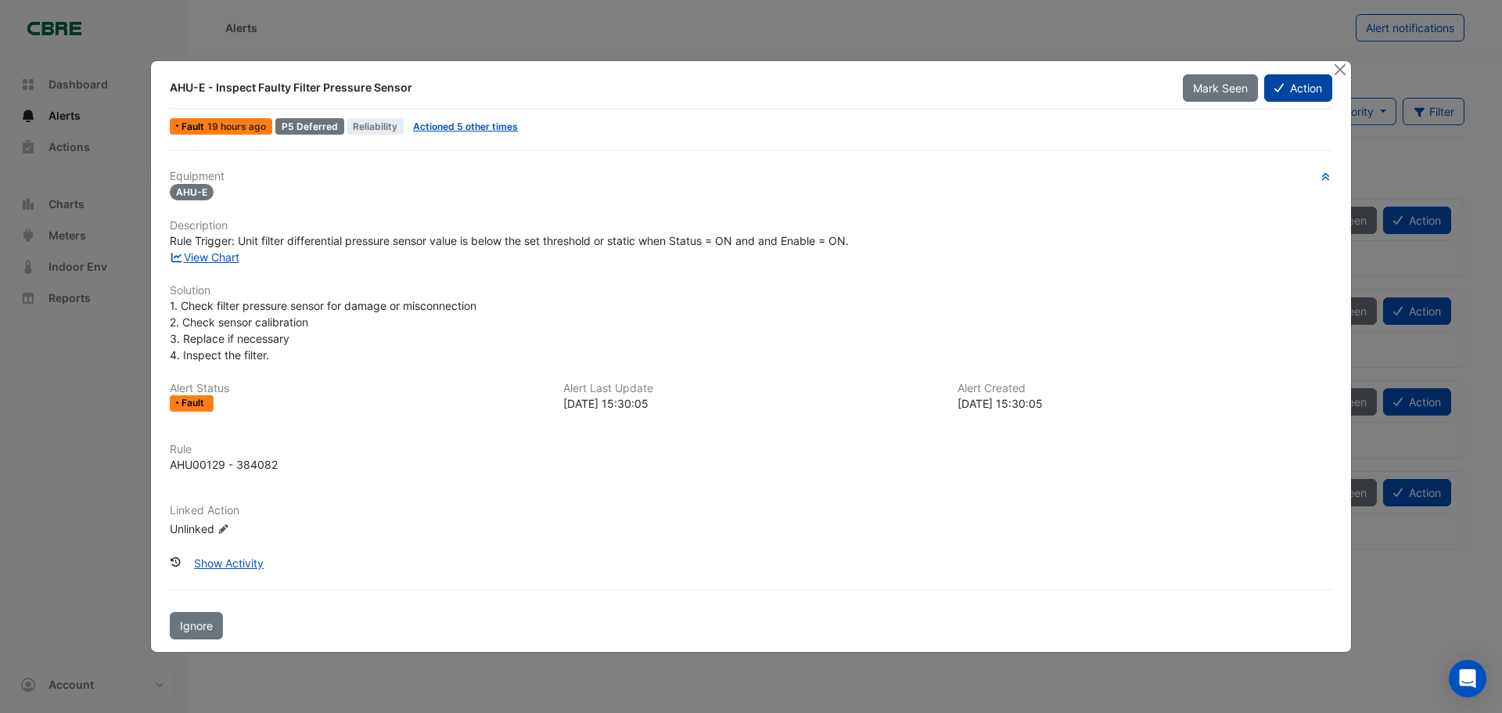
click at [1314, 92] on button "Action" at bounding box center [1298, 87] width 68 height 27
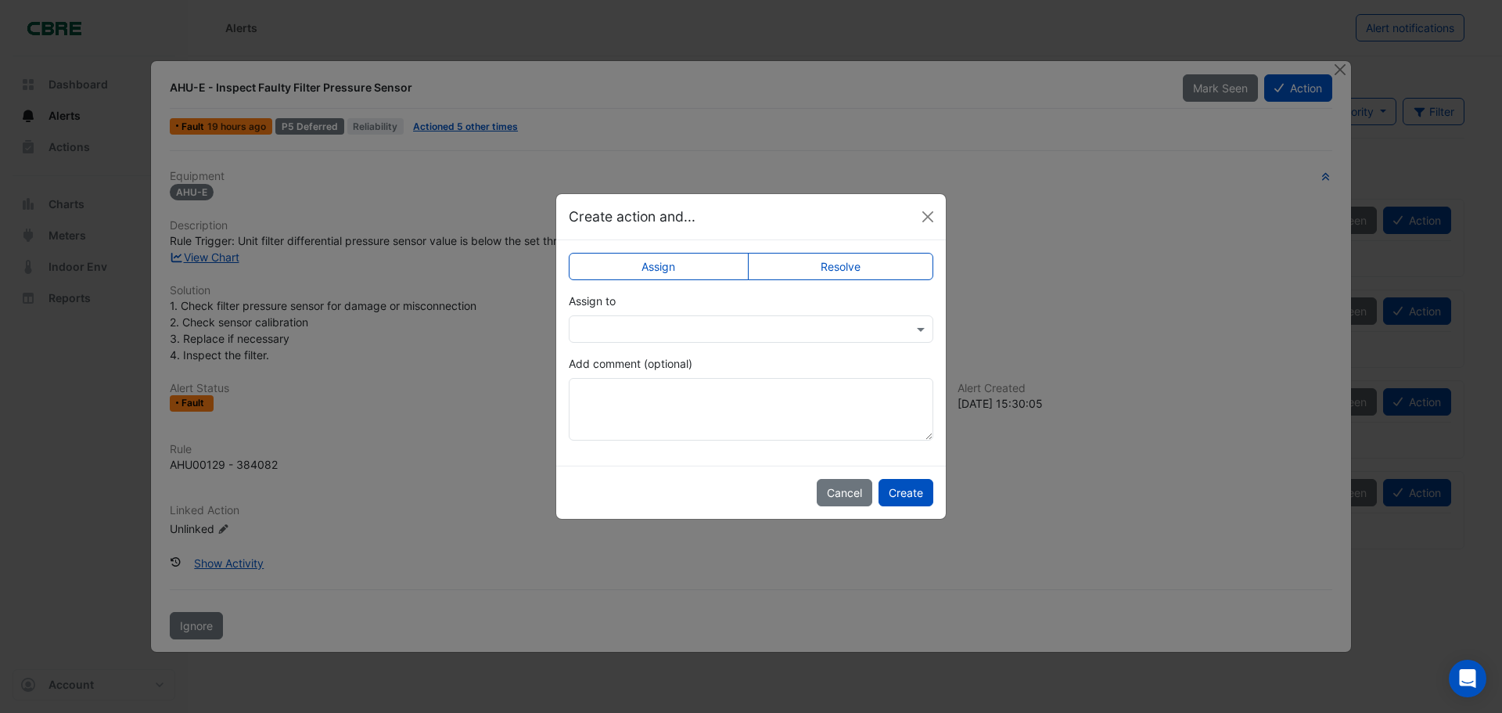
click at [681, 343] on app-escalated-ticket-simple-upsert "Assign Resolve Assign to Add comment (optional)" at bounding box center [751, 352] width 365 height 176
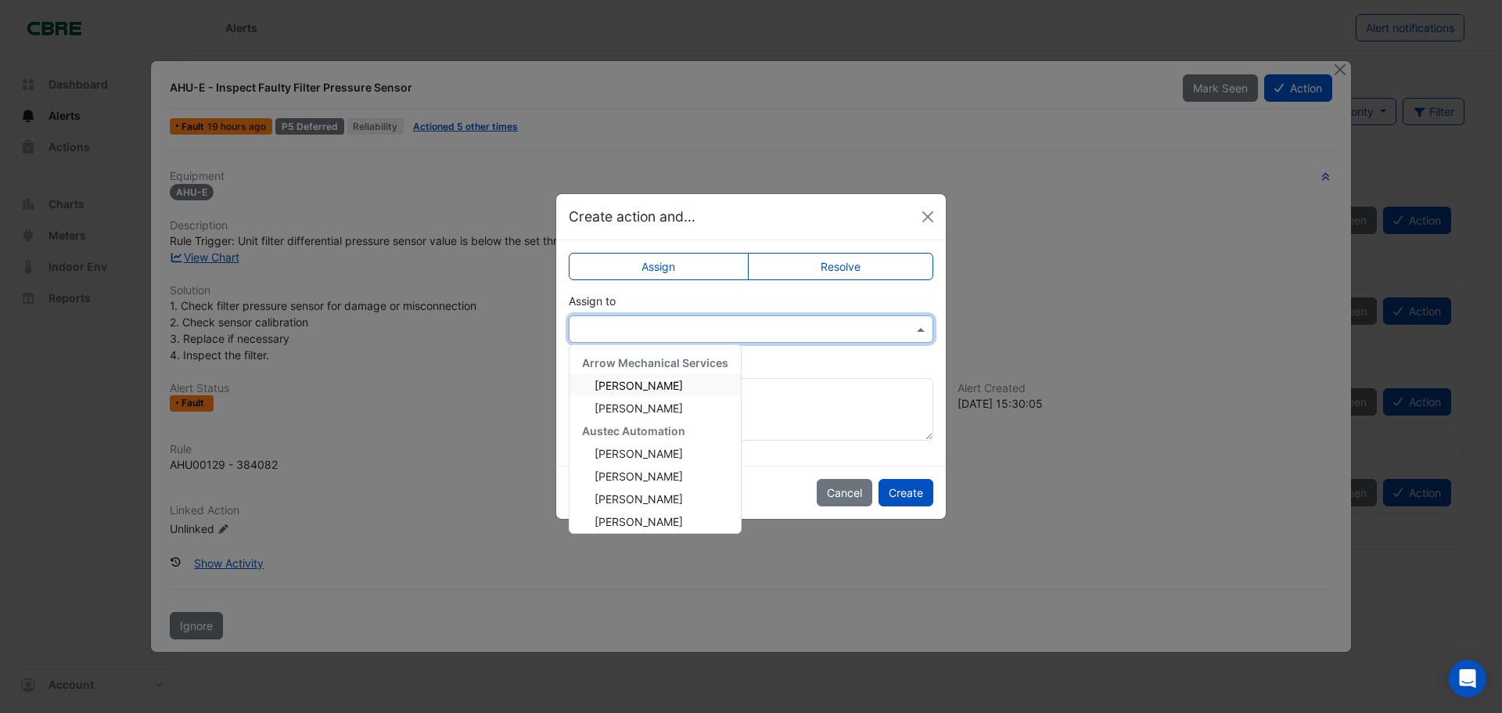
click at [676, 331] on input "text" at bounding box center [735, 330] width 316 height 16
click at [698, 387] on div "[PERSON_NAME]" at bounding box center [655, 385] width 171 height 23
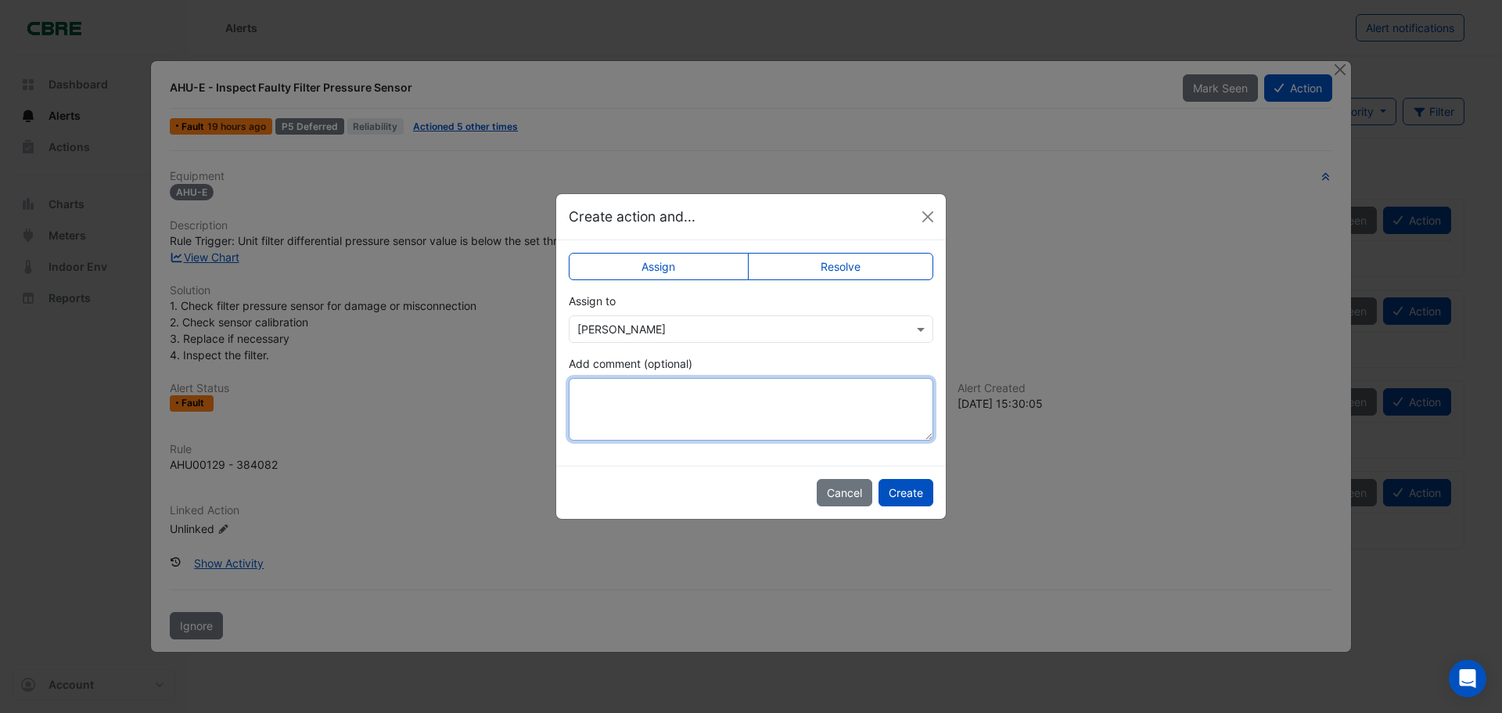
click at [667, 400] on textarea "Add comment (optional)" at bounding box center [751, 409] width 365 height 63
type textarea "**********"
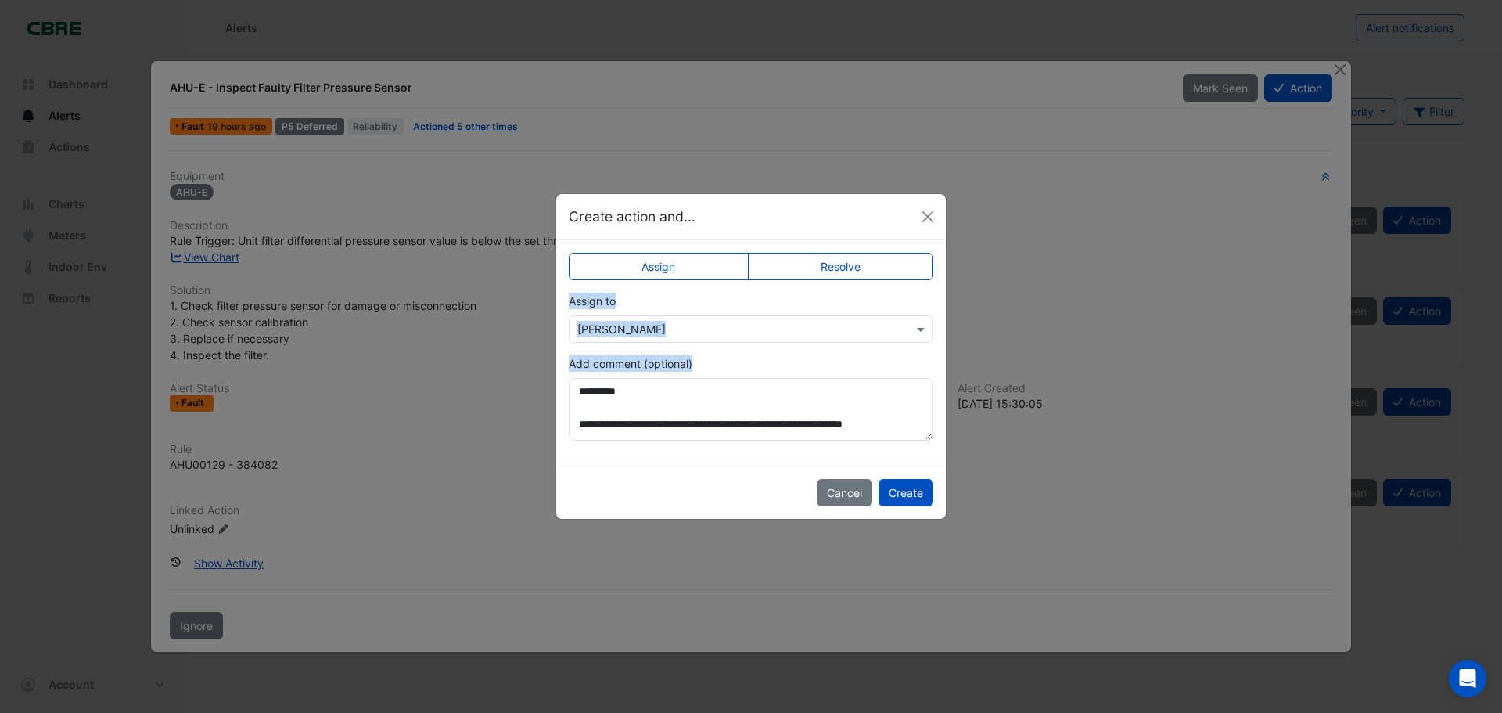
drag, startPoint x: 817, startPoint y: 210, endPoint x: 735, endPoint y: 432, distance: 236.9
click at [735, 432] on app-escalated-ticket-upsert-modal "**********" at bounding box center [751, 356] width 390 height 325
click at [908, 491] on button "Create" at bounding box center [906, 492] width 55 height 27
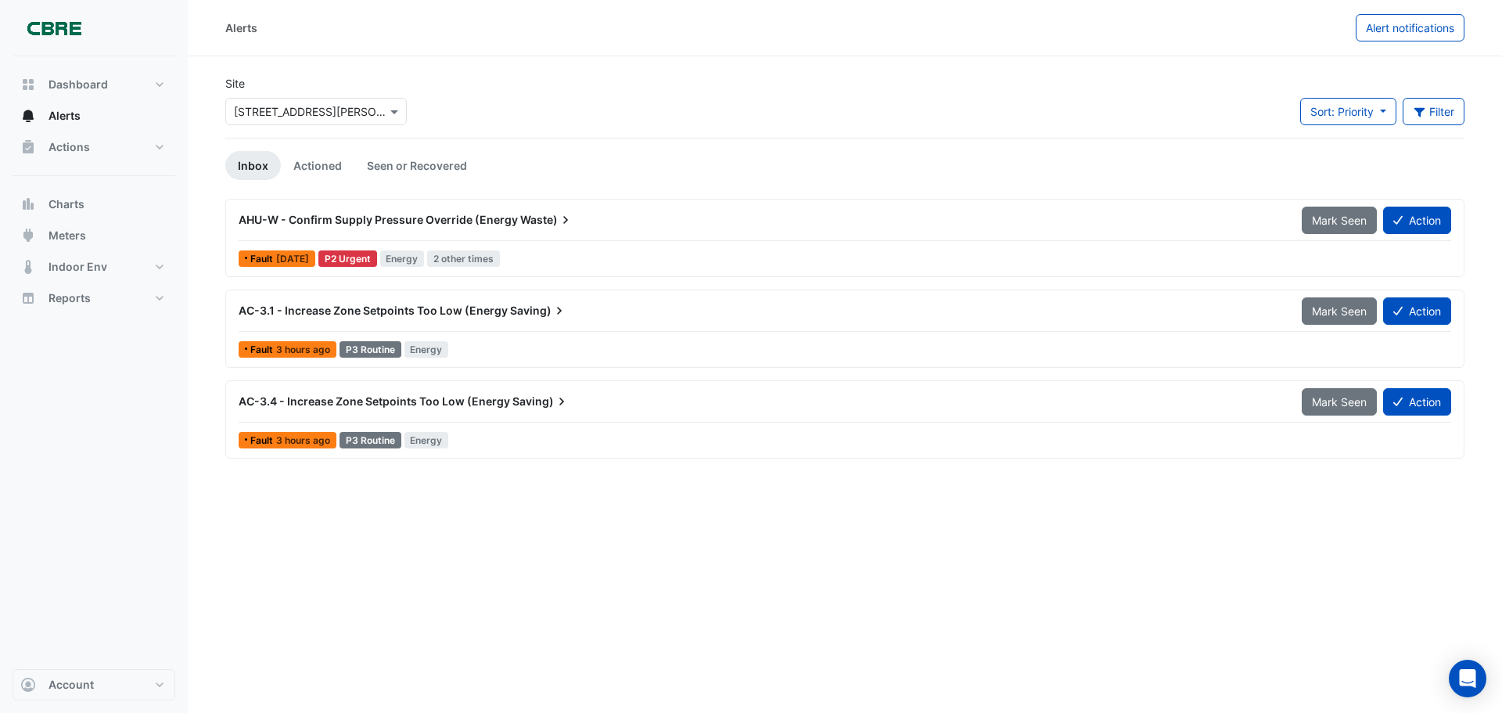
click at [518, 210] on div "AHU-W - Confirm Supply Pressure Override (Energy Waste)" at bounding box center [760, 220] width 1063 height 28
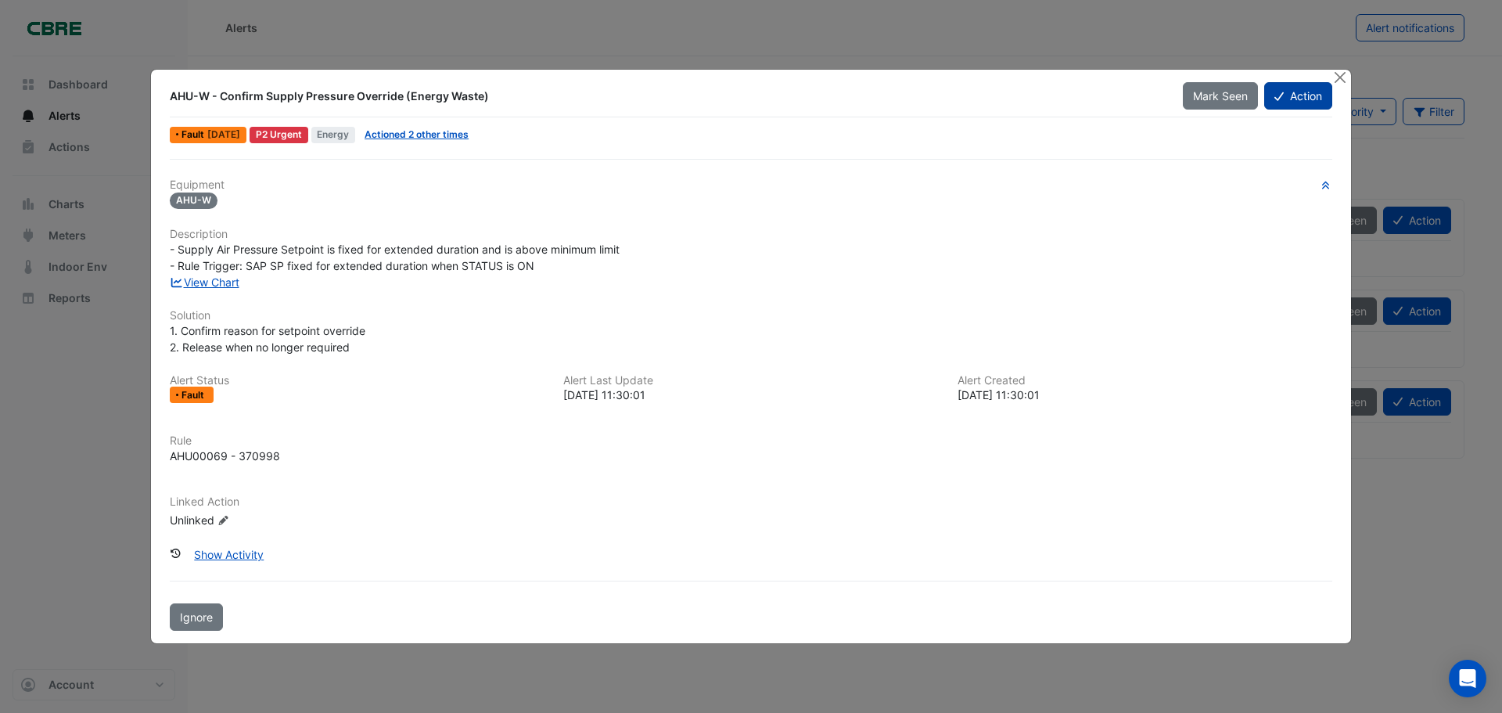
click at [1289, 99] on button "Action" at bounding box center [1298, 95] width 68 height 27
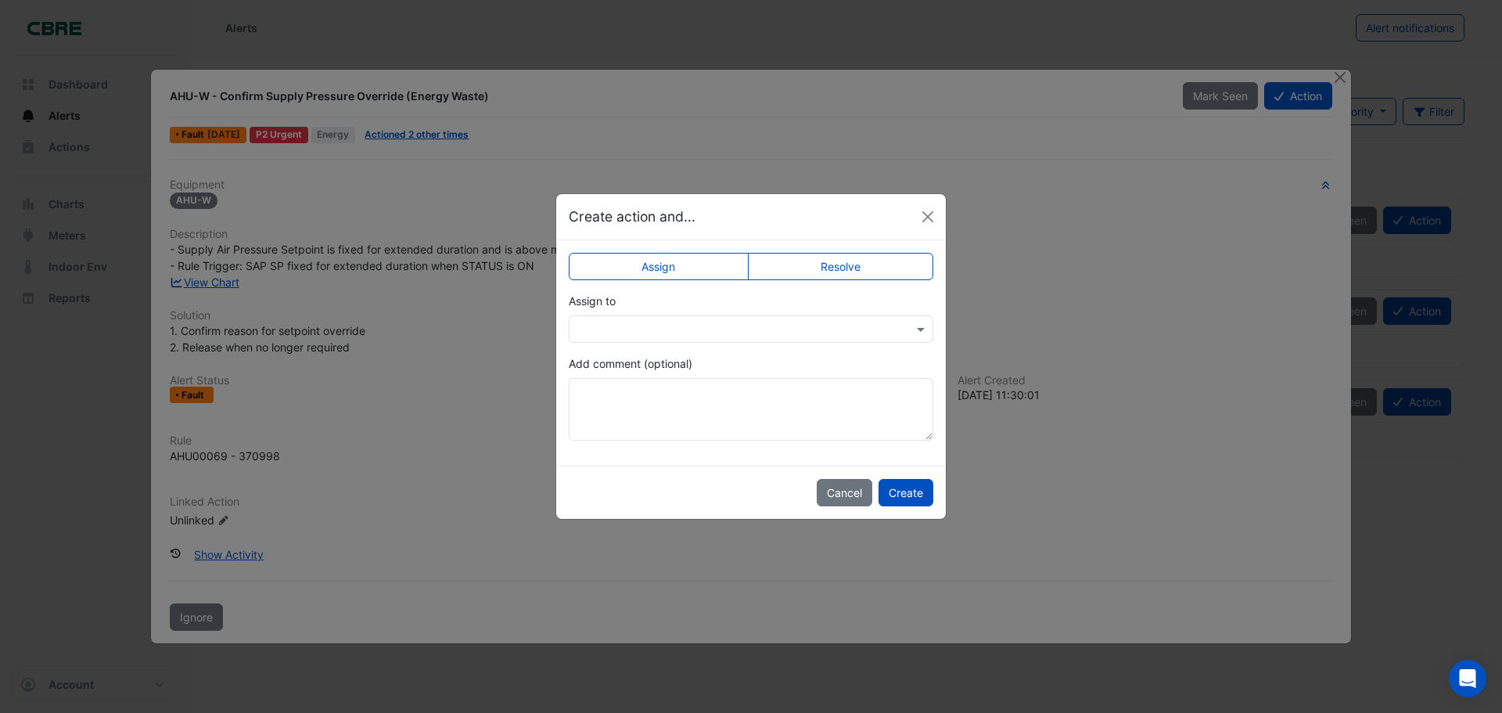
click at [743, 333] on input "text" at bounding box center [735, 330] width 316 height 16
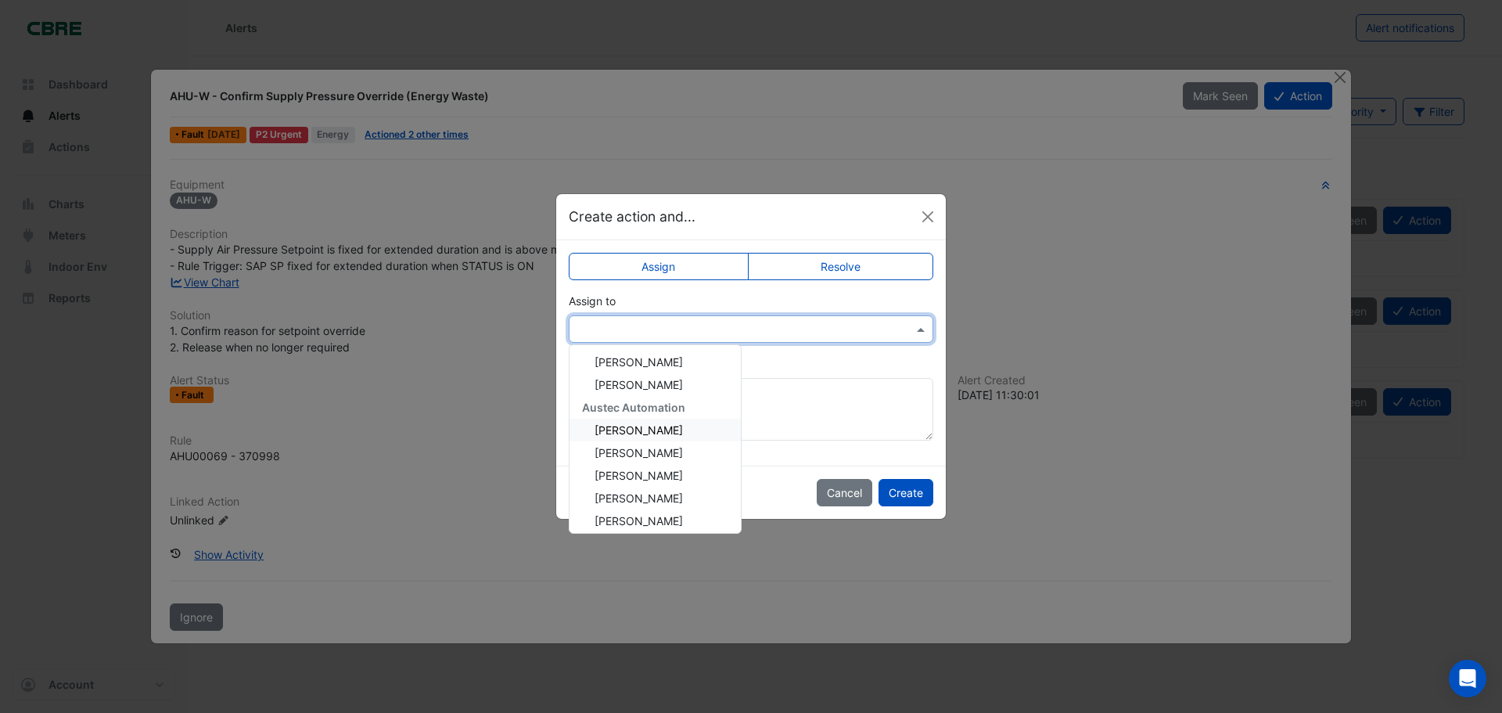
scroll to position [102, 0]
click at [662, 490] on span "[PERSON_NAME]" at bounding box center [639, 487] width 88 height 13
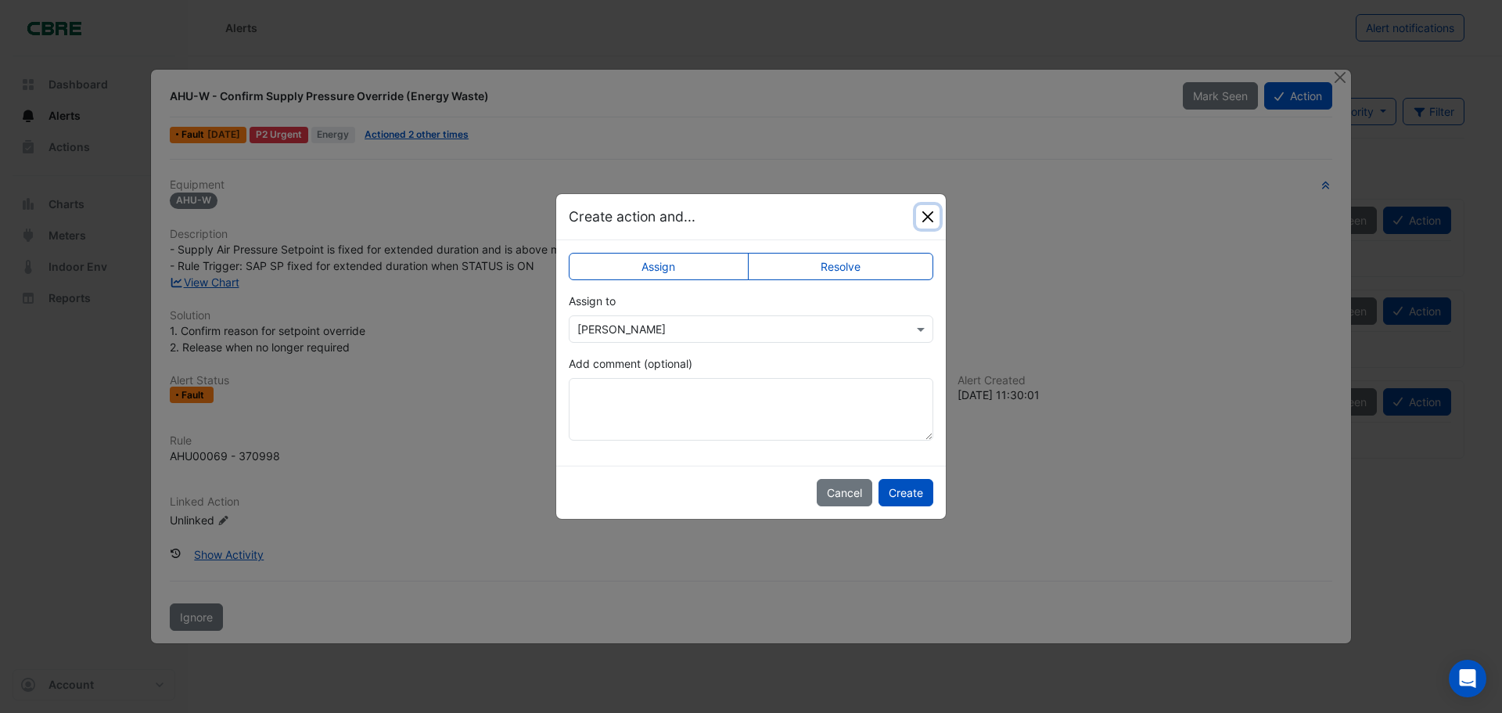
click at [925, 216] on button "Close" at bounding box center [927, 216] width 23 height 23
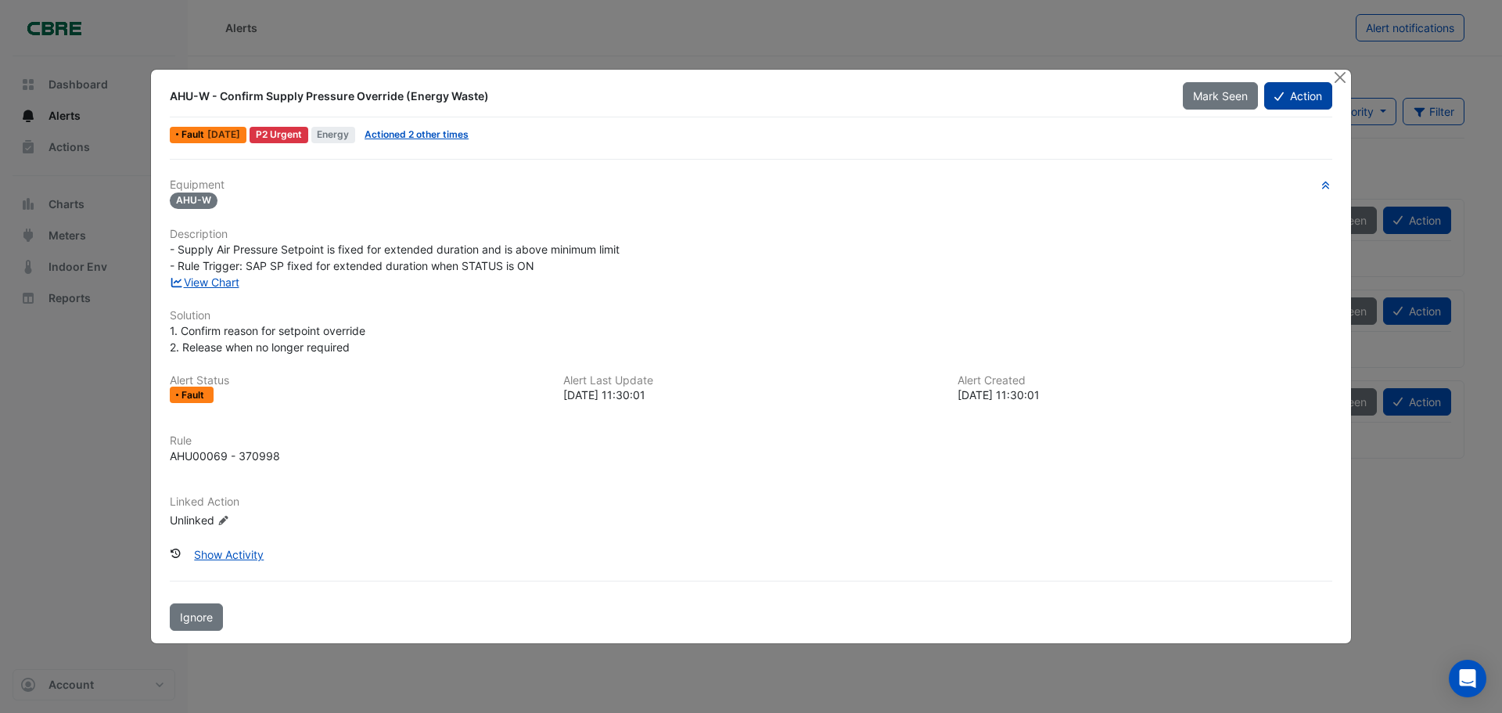
click at [1312, 96] on button "Action" at bounding box center [1298, 95] width 68 height 27
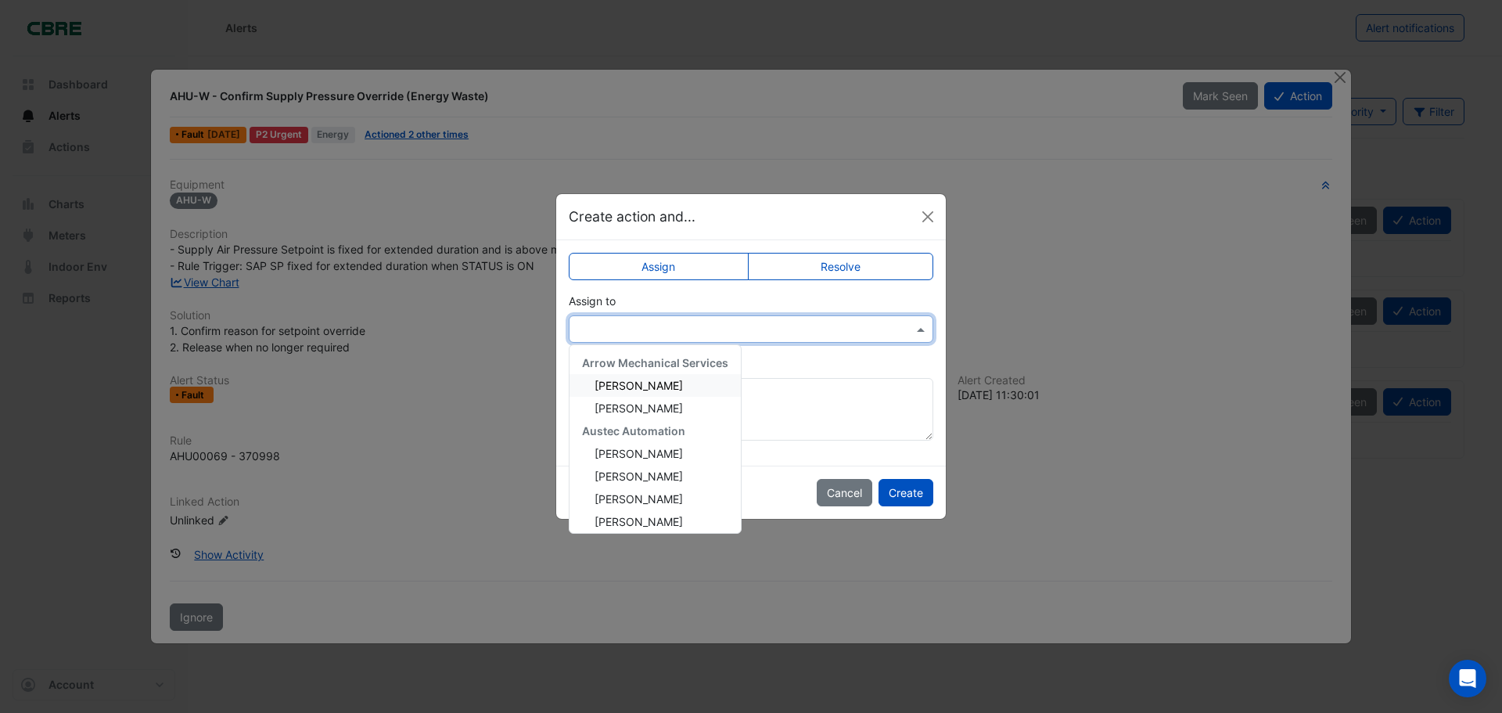
click at [668, 333] on input "text" at bounding box center [735, 330] width 316 height 16
click at [653, 430] on span "[PERSON_NAME]" at bounding box center [639, 432] width 88 height 13
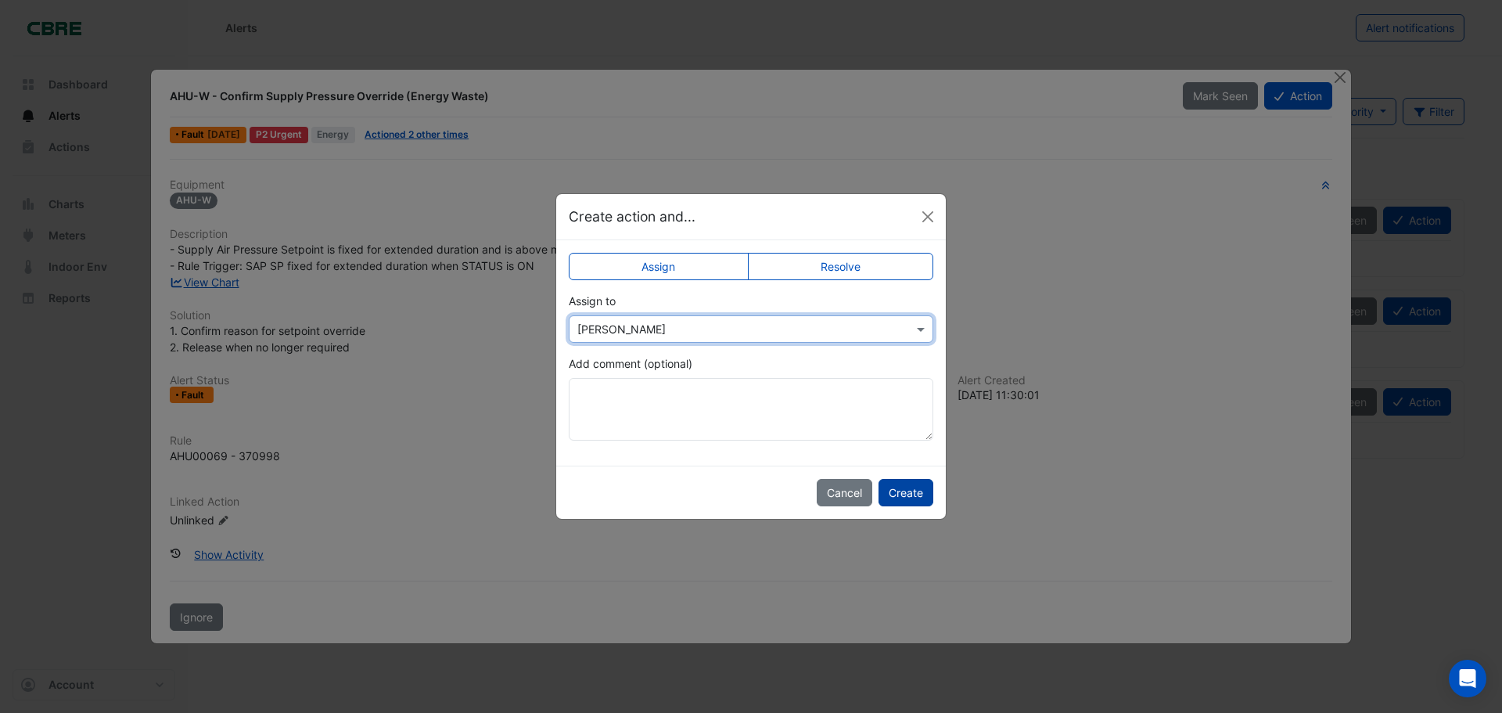
click at [906, 495] on button "Create" at bounding box center [906, 492] width 55 height 27
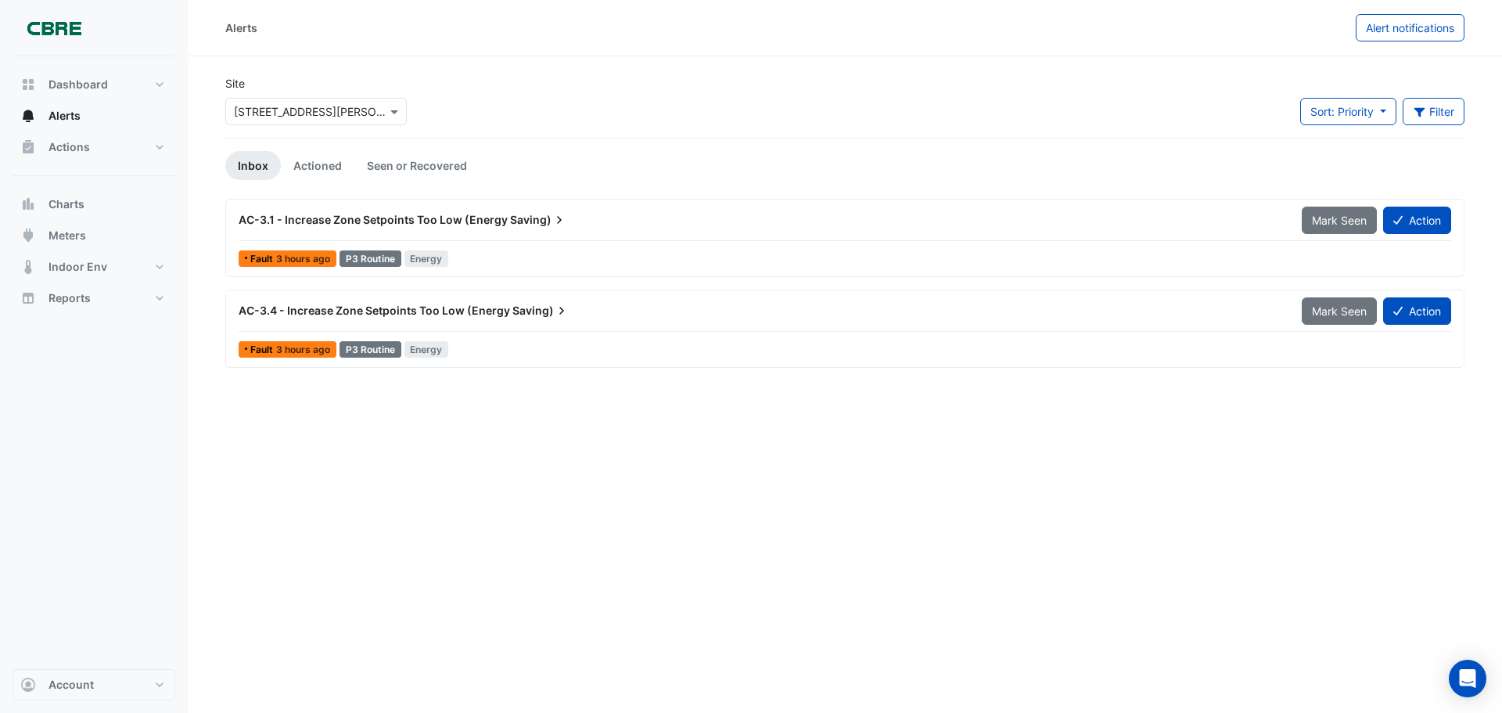
click at [499, 219] on span "AC-3.1 - Increase Zone Setpoints Too Low (Energy" at bounding box center [373, 219] width 269 height 13
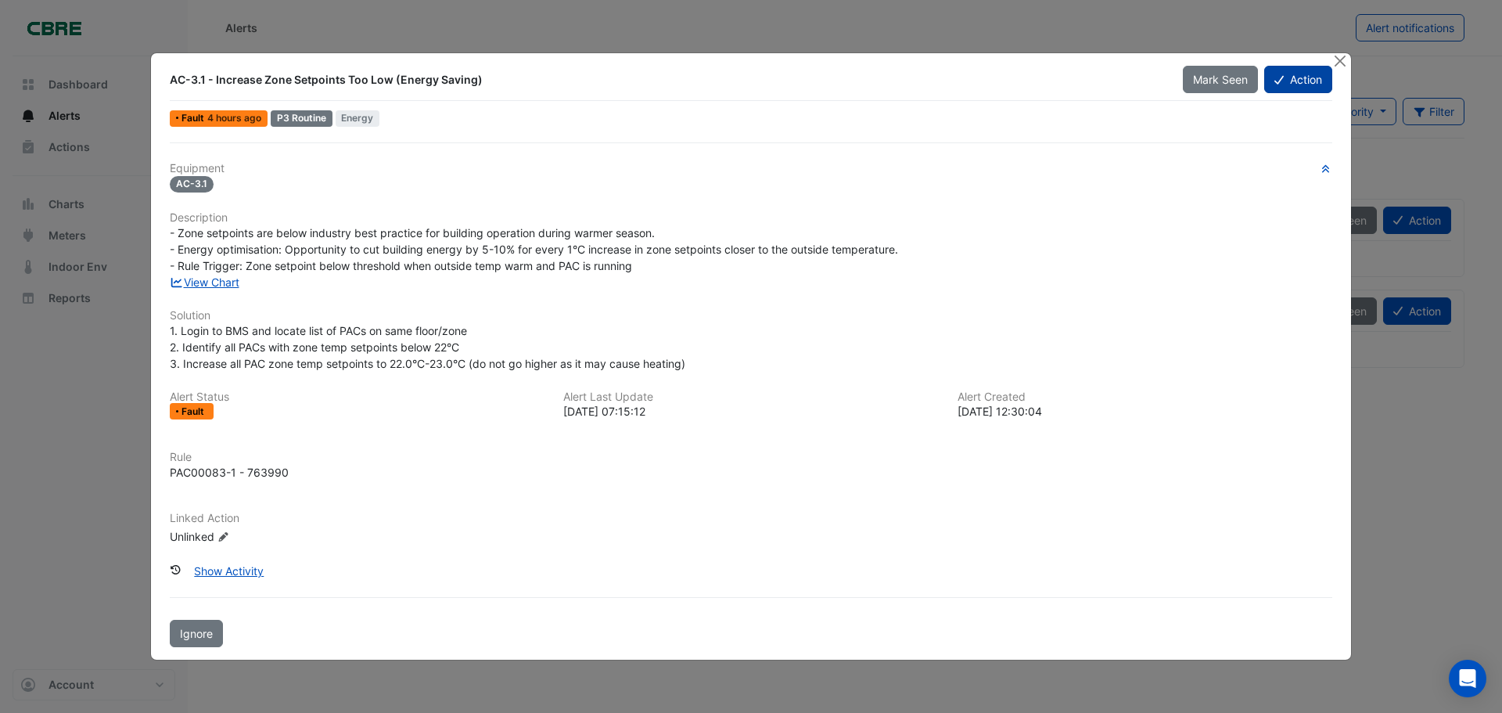
click at [1304, 77] on button "Action" at bounding box center [1298, 79] width 68 height 27
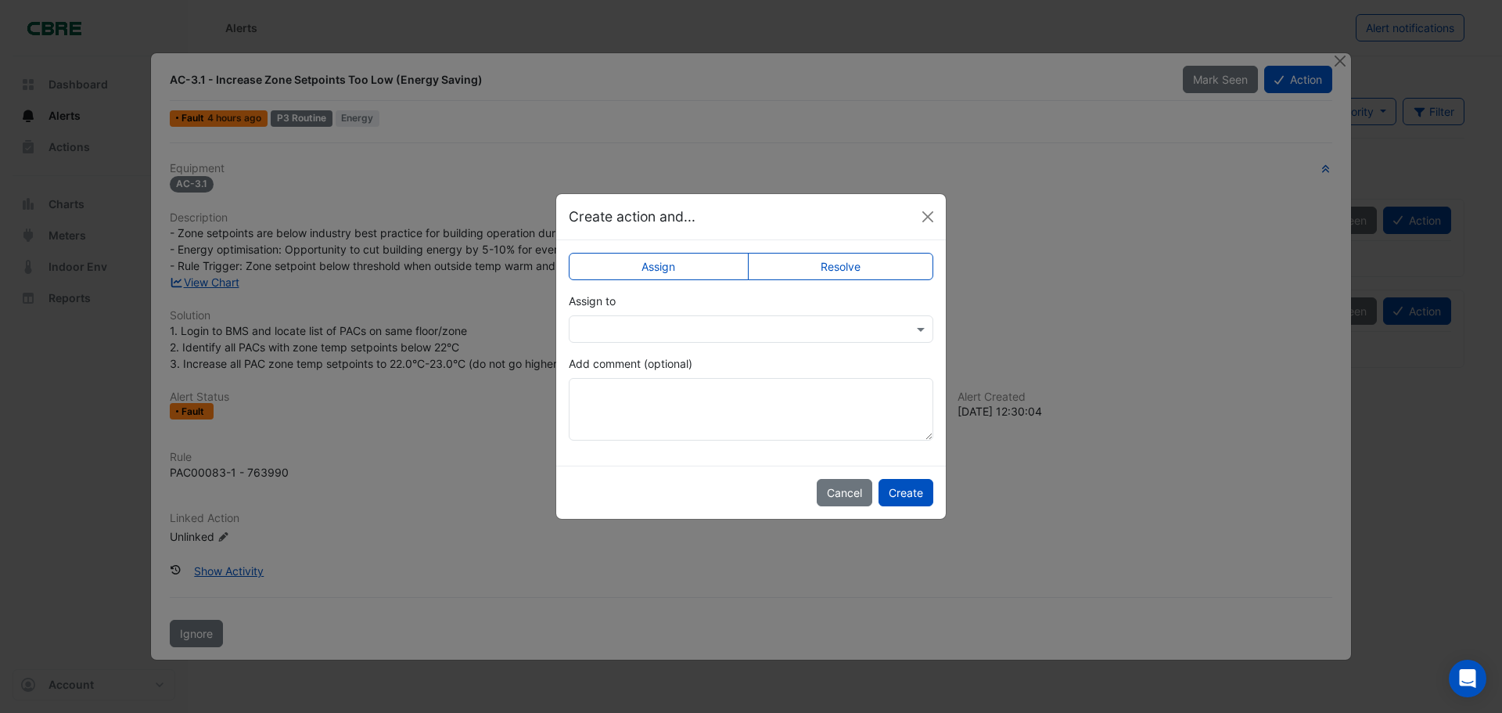
click at [736, 333] on input "text" at bounding box center [735, 330] width 316 height 16
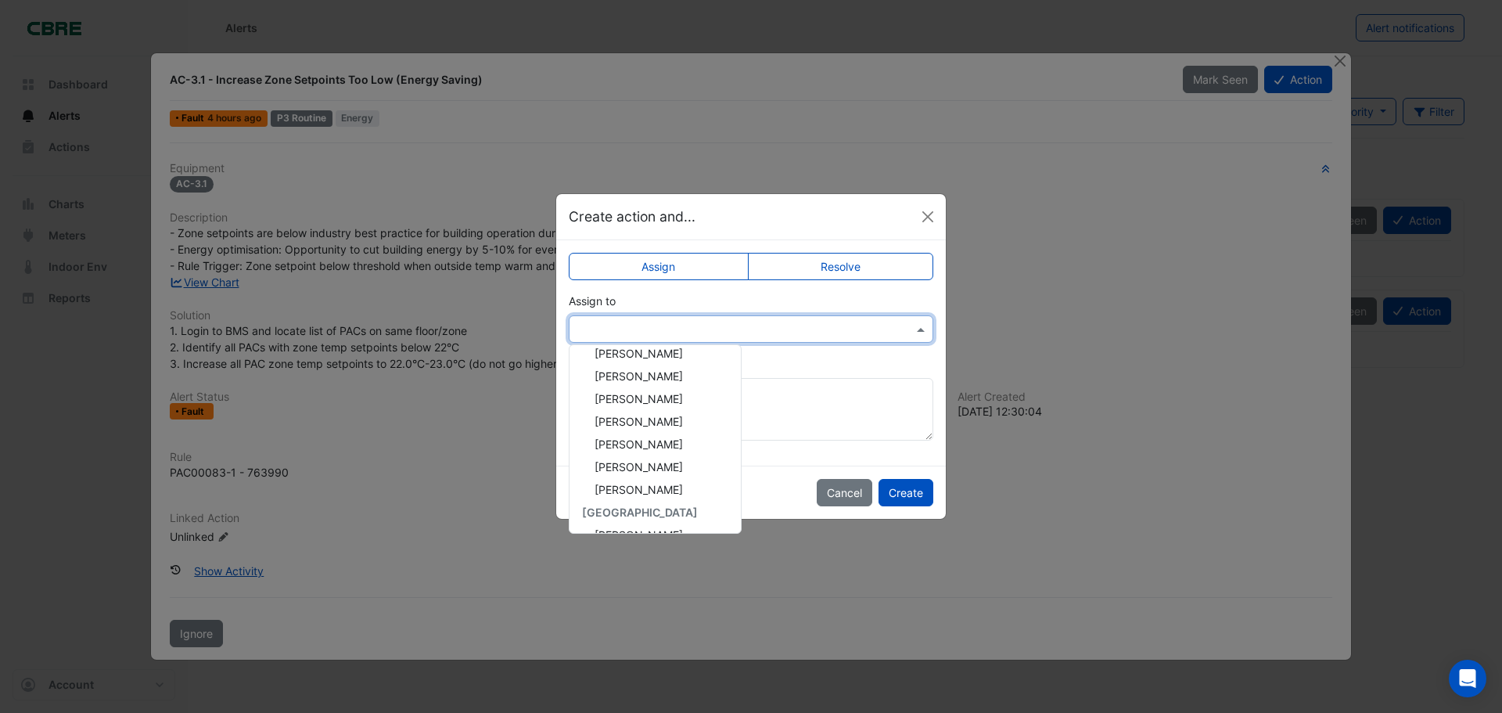
scroll to position [99, 0]
click at [682, 490] on div "[PERSON_NAME]" at bounding box center [655, 490] width 171 height 23
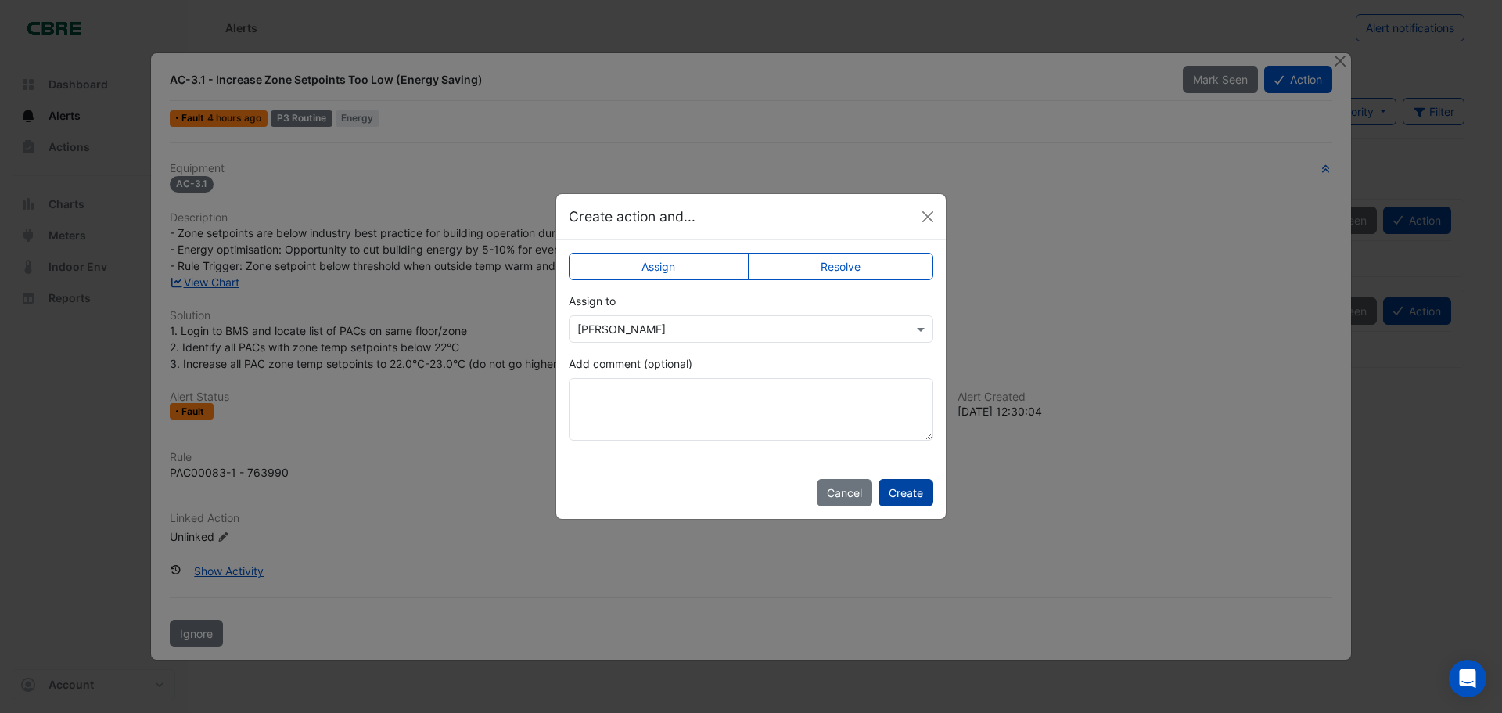
click at [909, 485] on button "Create" at bounding box center [906, 492] width 55 height 27
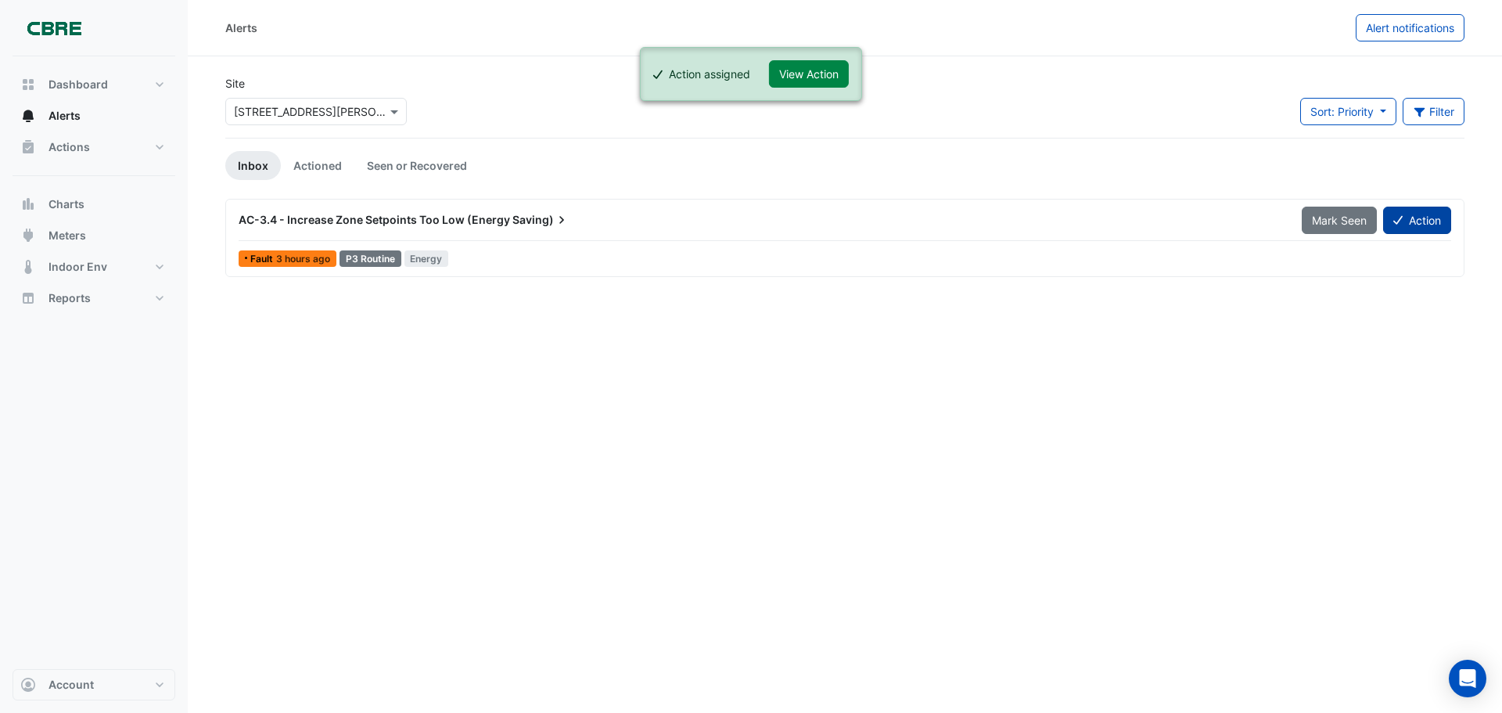
click at [1427, 219] on button "Action" at bounding box center [1417, 220] width 68 height 27
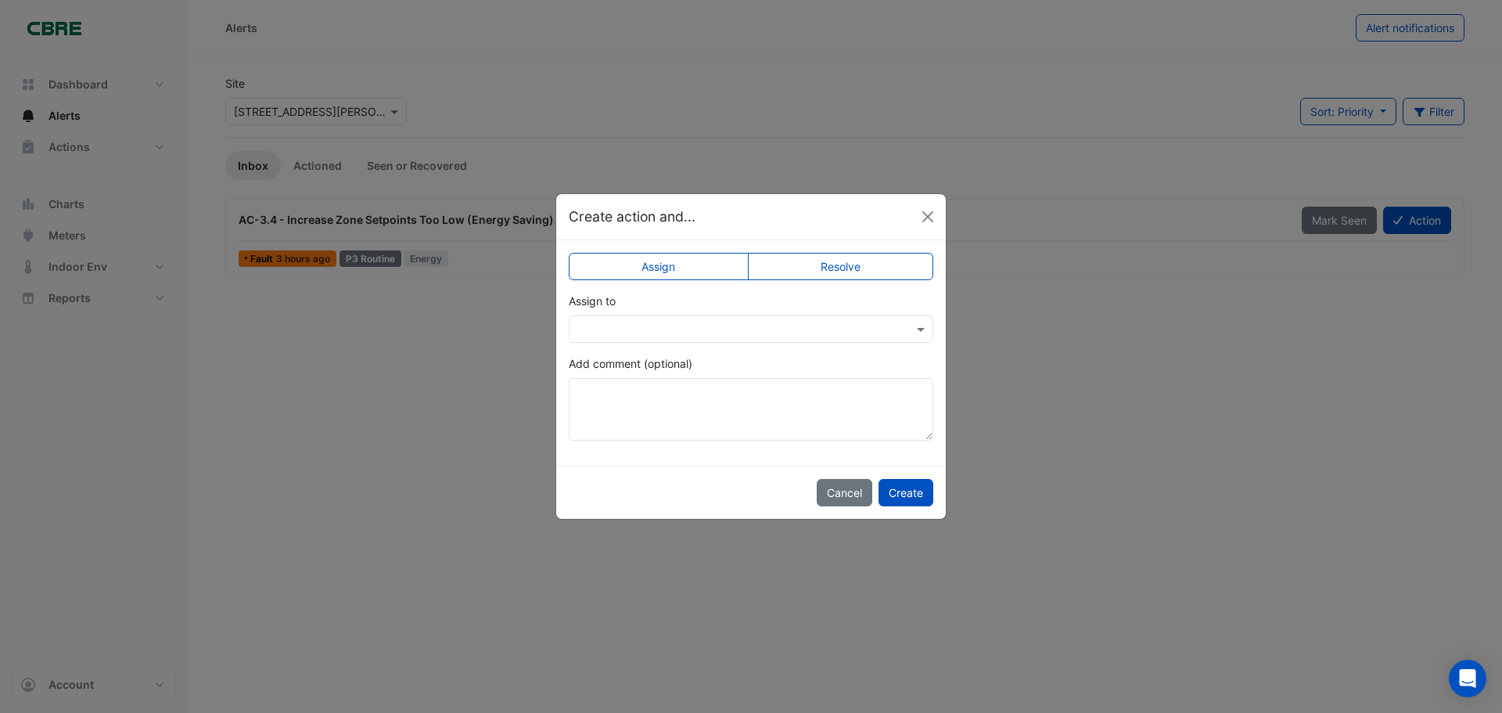
click at [715, 328] on input "text" at bounding box center [735, 330] width 316 height 16
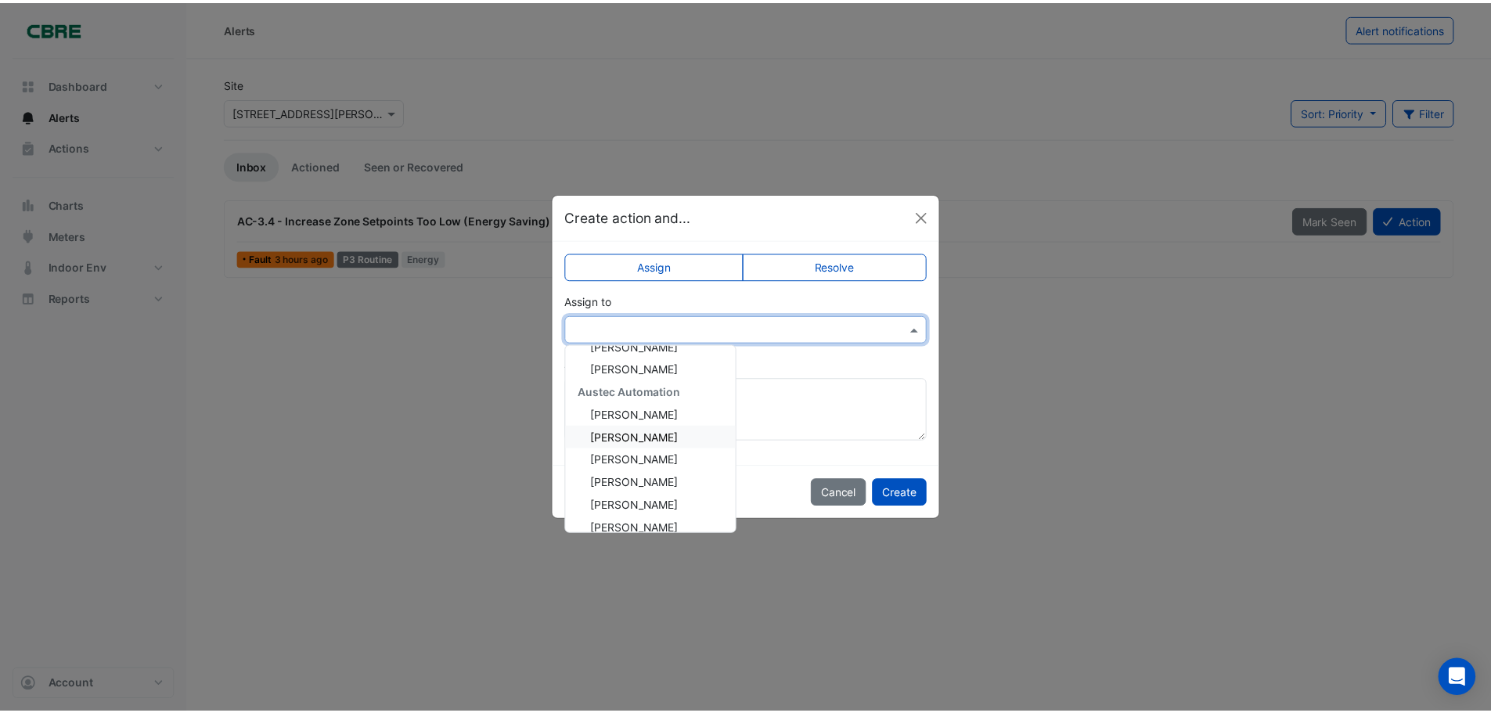
scroll to position [78, 0]
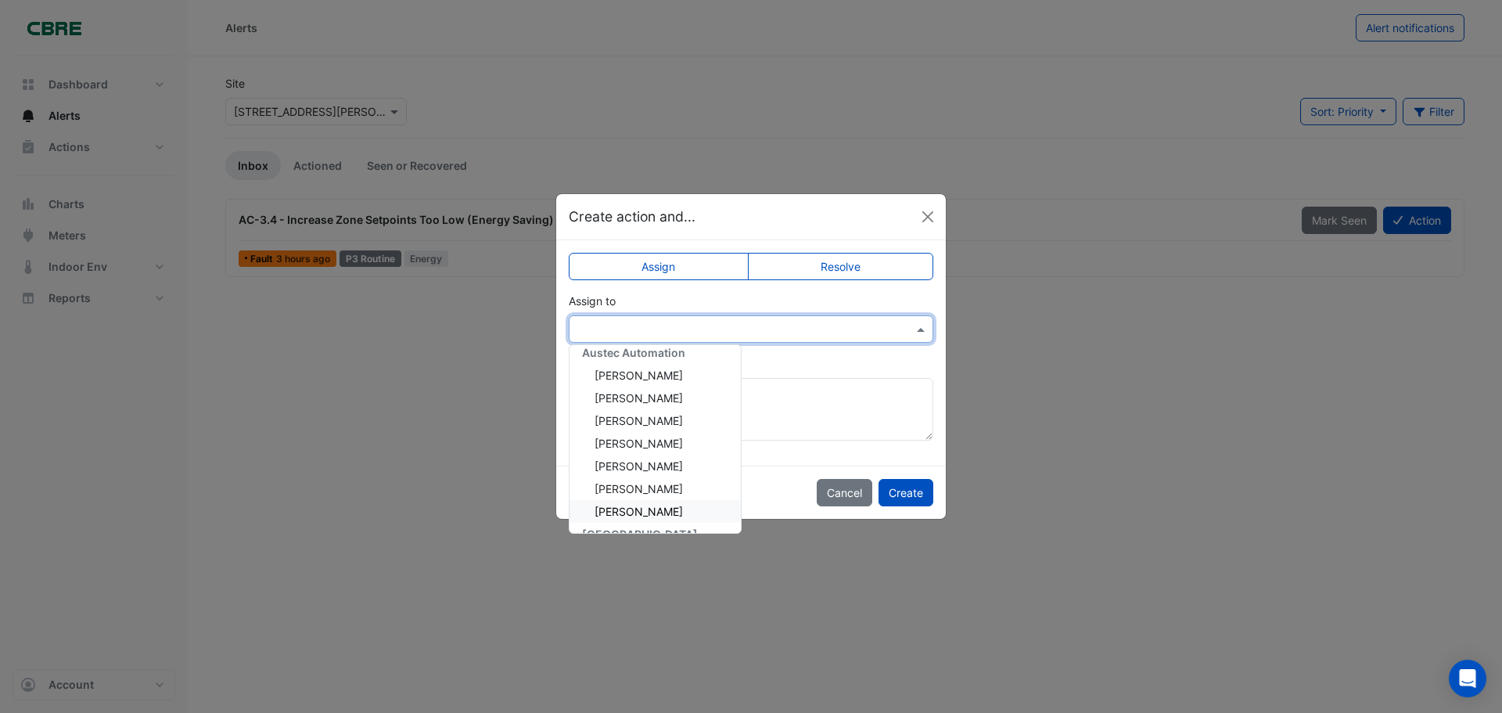
click at [674, 516] on span "[PERSON_NAME]" at bounding box center [639, 511] width 88 height 13
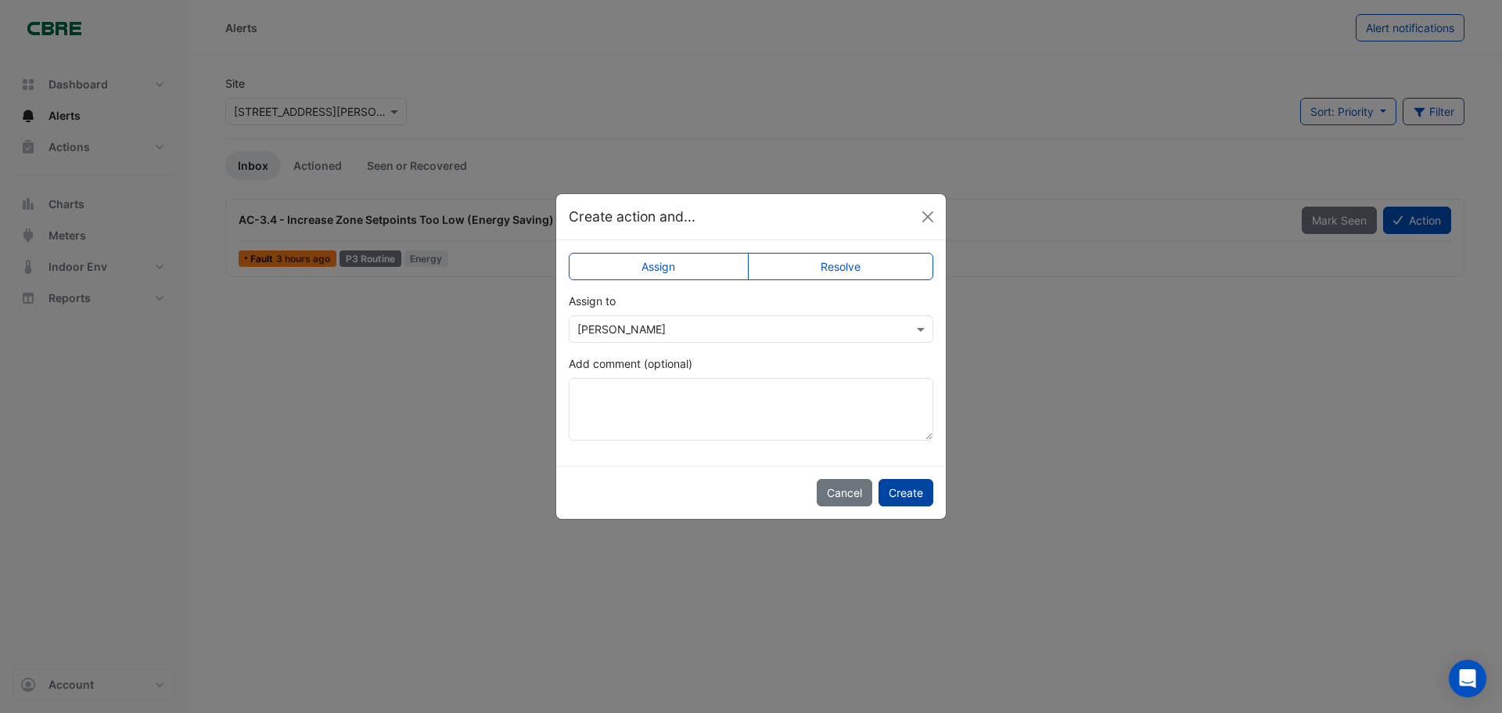
click at [910, 491] on button "Create" at bounding box center [906, 492] width 55 height 27
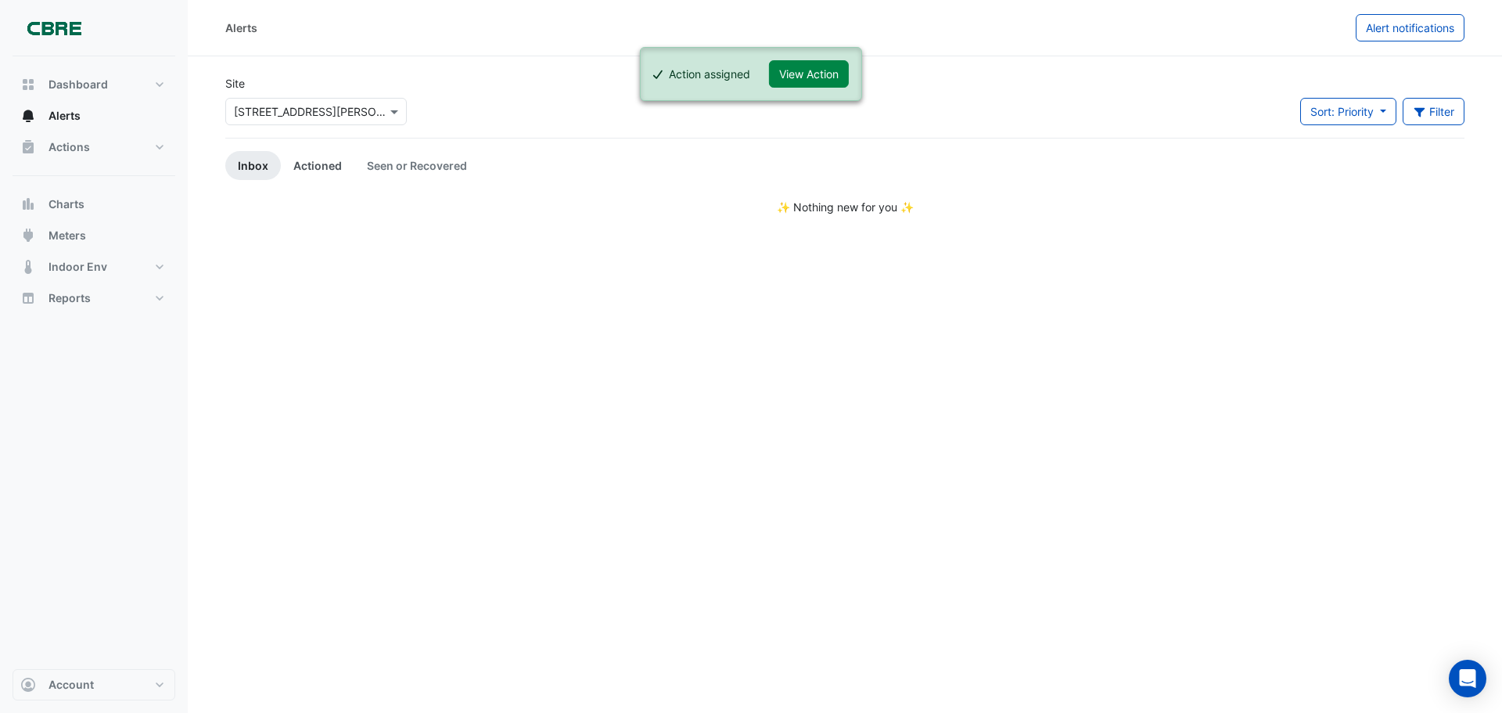
click at [318, 167] on link "Actioned" at bounding box center [318, 165] width 74 height 29
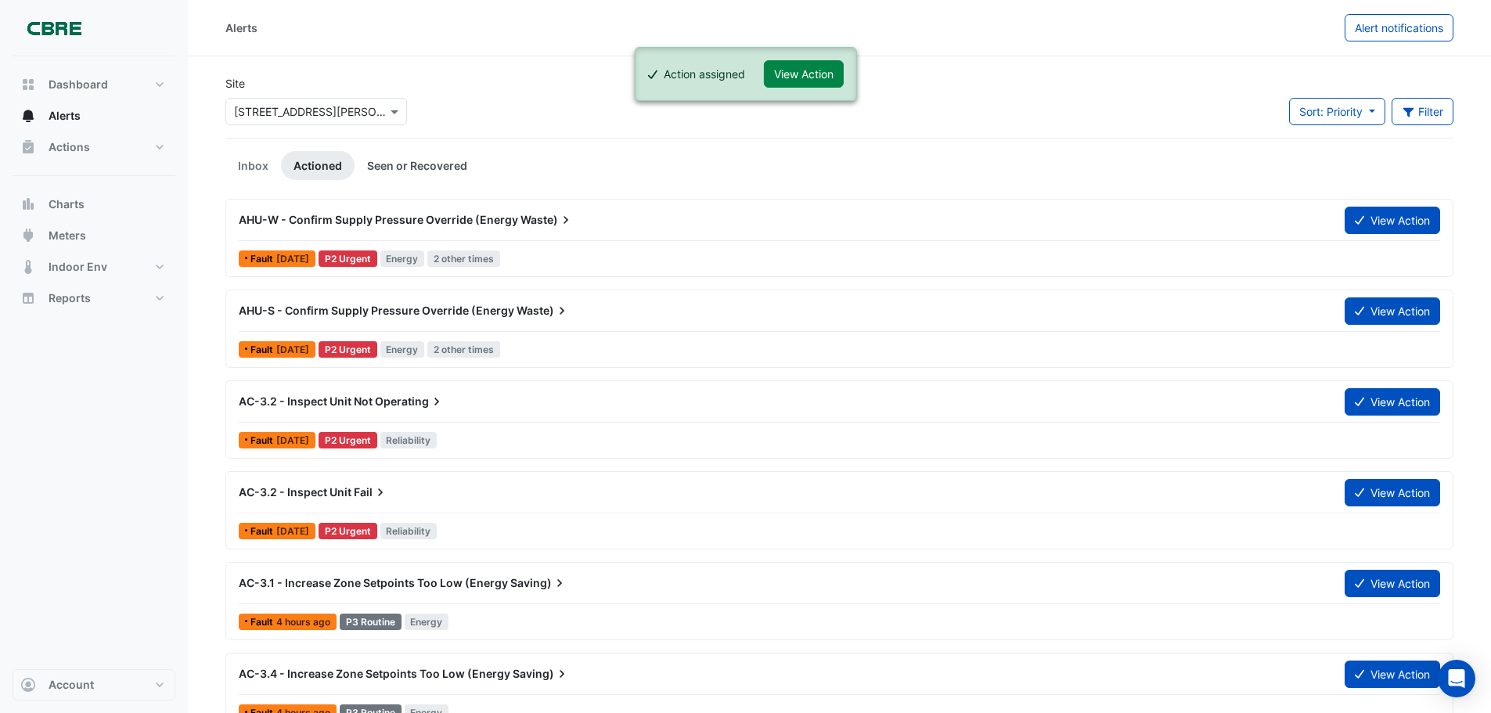
click at [401, 158] on link "Seen or Recovered" at bounding box center [416, 165] width 125 height 29
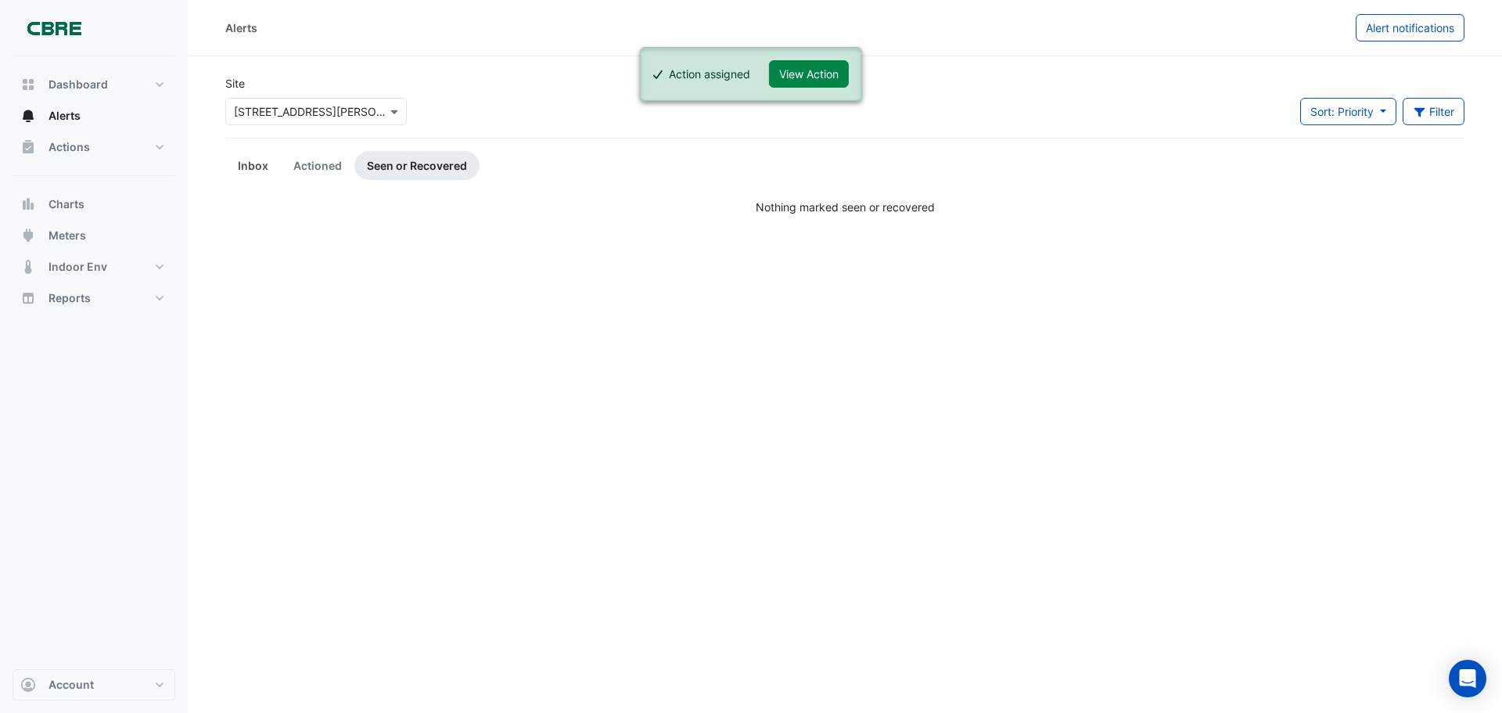
click at [244, 167] on link "Inbox" at bounding box center [253, 165] width 56 height 29
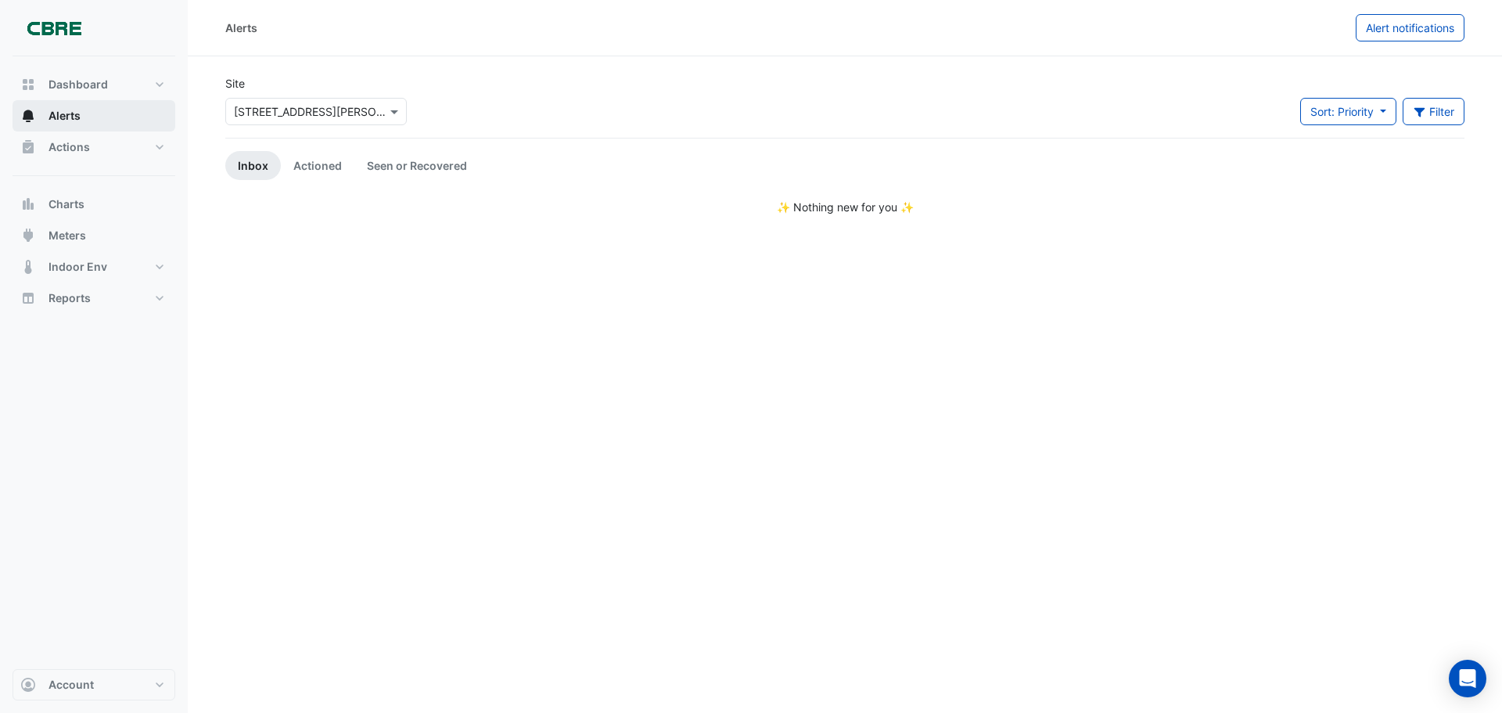
click at [91, 120] on button "Alerts" at bounding box center [94, 115] width 163 height 31
click at [84, 151] on span "Actions" at bounding box center [69, 147] width 41 height 16
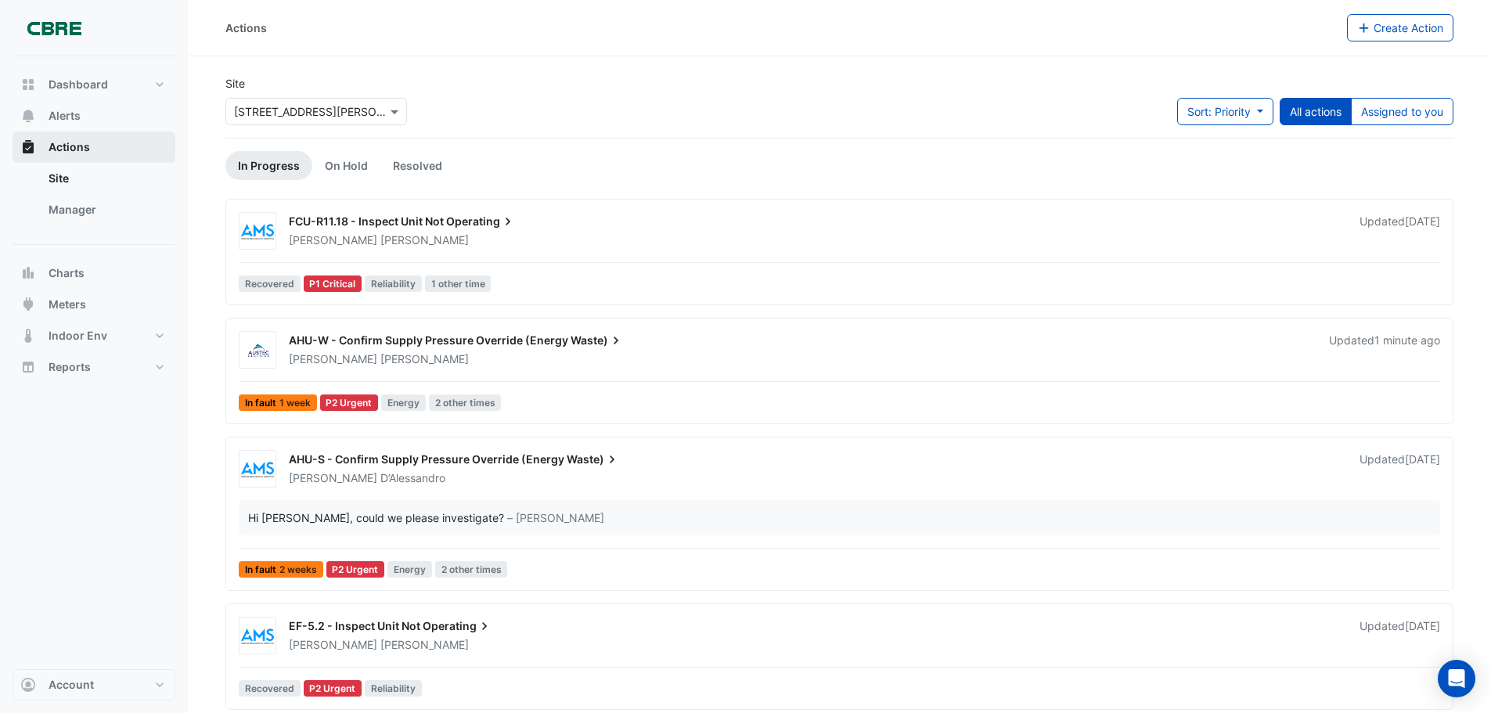
click at [84, 151] on span "Actions" at bounding box center [69, 147] width 41 height 16
click at [75, 110] on span "Alerts" at bounding box center [65, 116] width 32 height 16
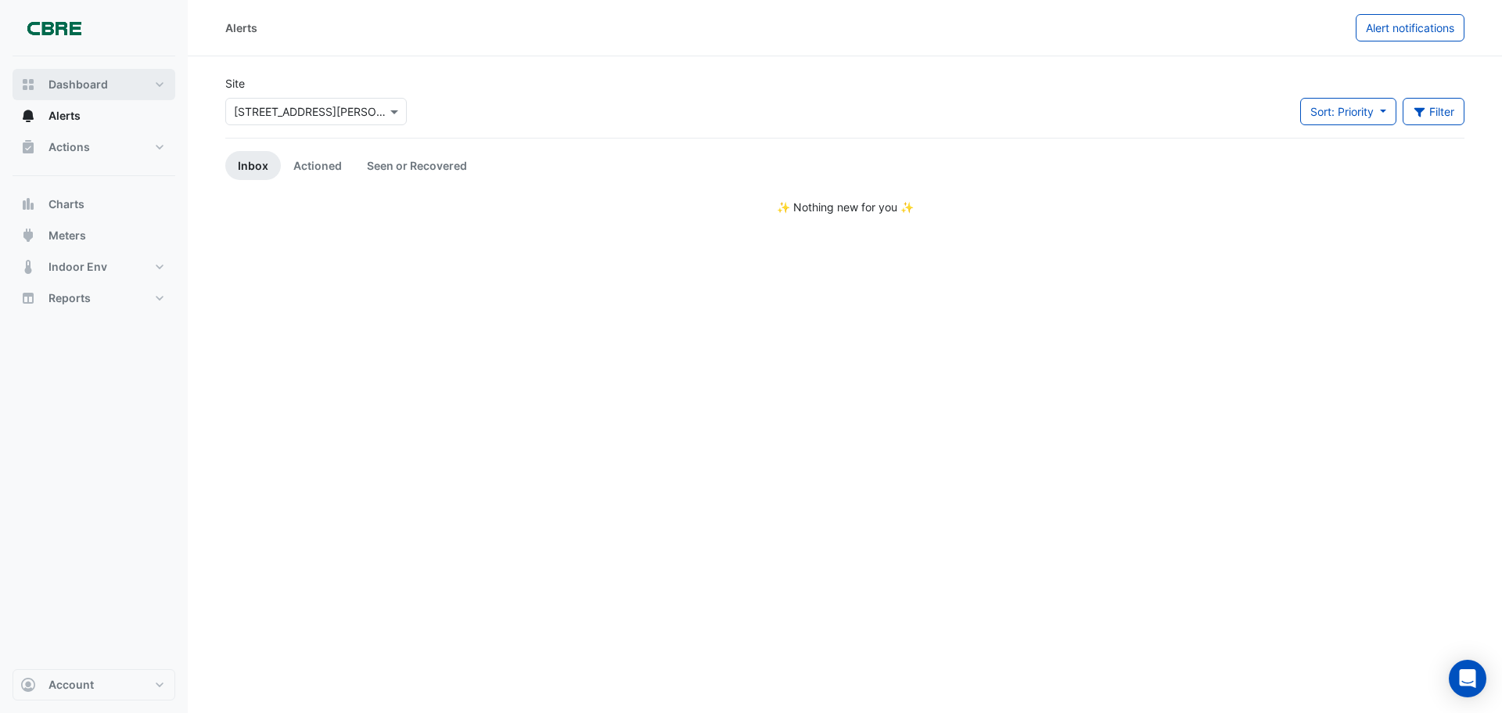
click at [75, 87] on span "Dashboard" at bounding box center [78, 85] width 59 height 16
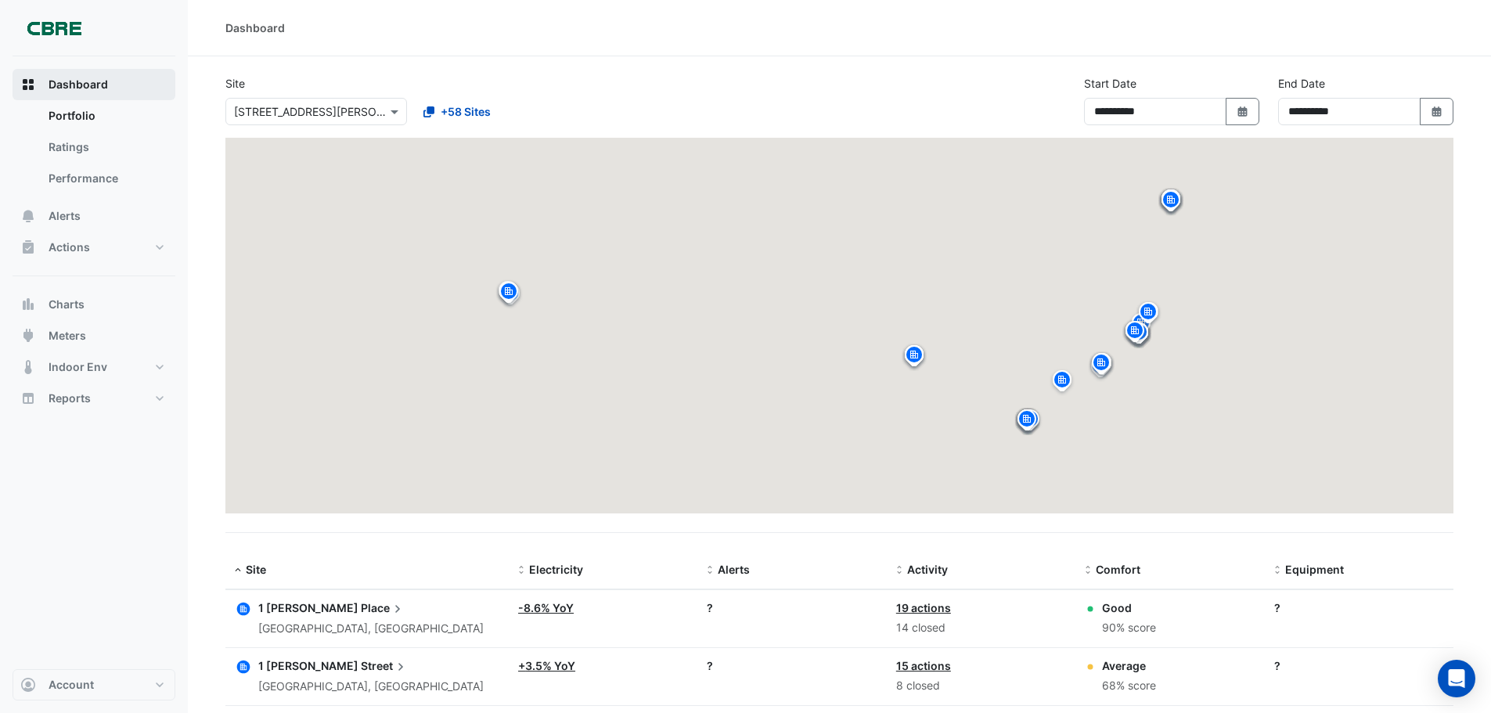
click at [75, 87] on span "Dashboard" at bounding box center [78, 85] width 59 height 16
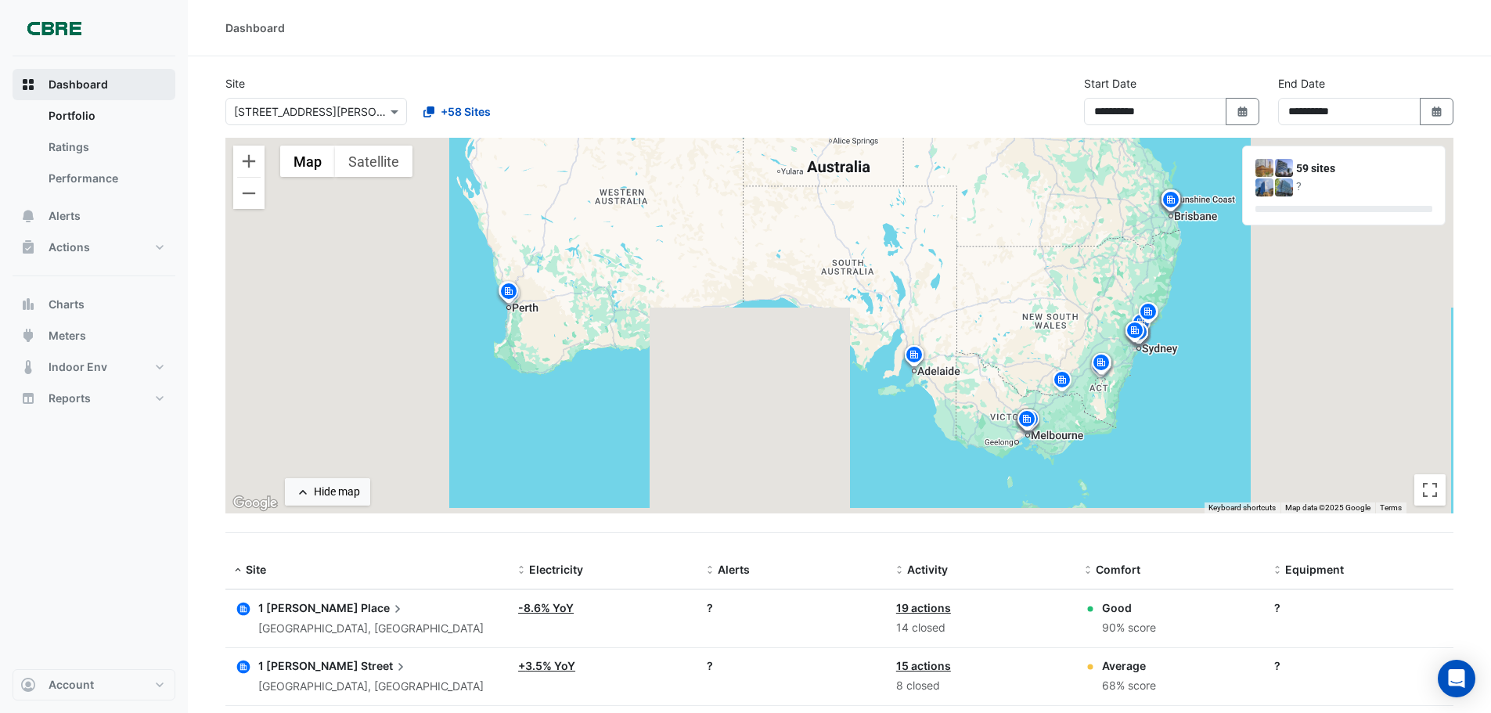
click at [75, 87] on span "Dashboard" at bounding box center [78, 85] width 59 height 16
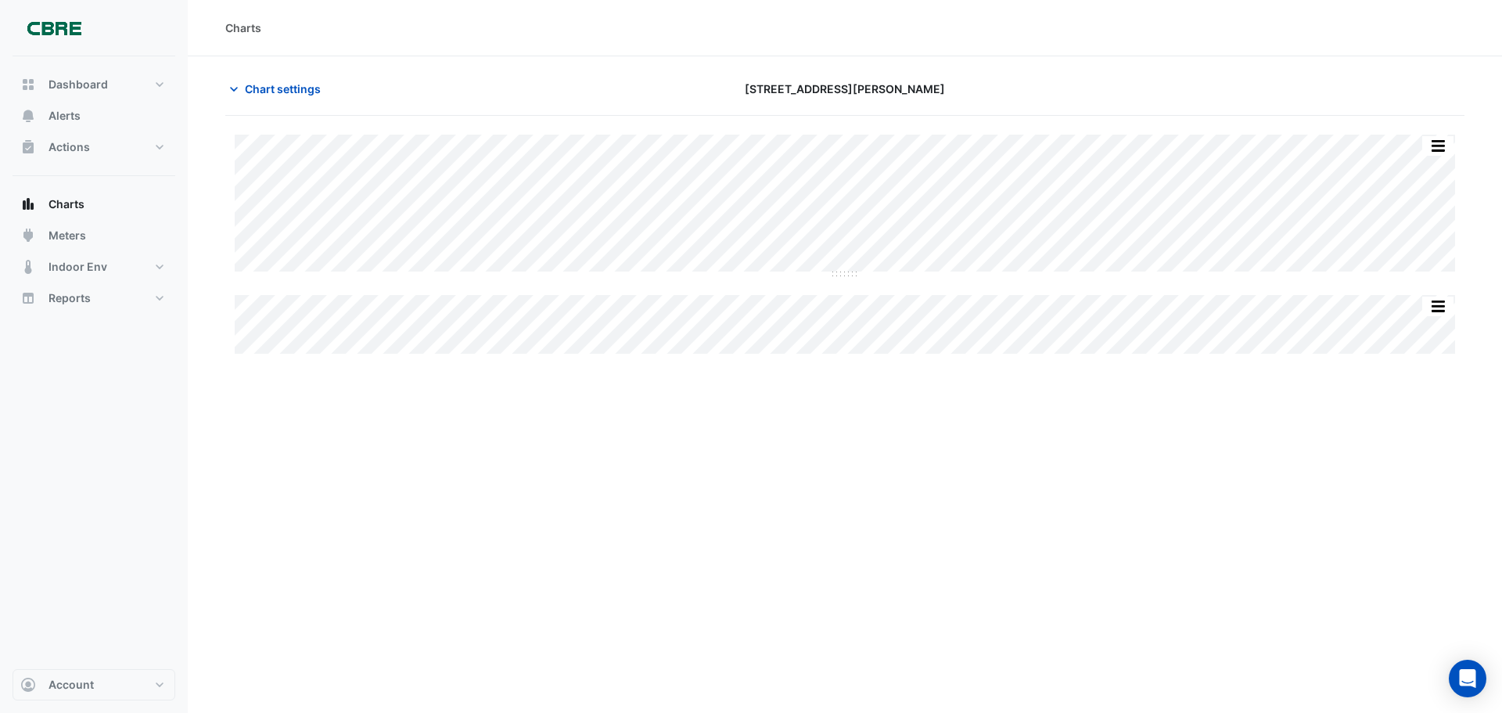
drag, startPoint x: 1024, startPoint y: 527, endPoint x: 974, endPoint y: 515, distance: 51.6
click at [1015, 525] on div "Charts Chart settings 14 Stratton Street Split by Equip Split All Split None Pr…" at bounding box center [845, 356] width 1315 height 713
click at [1094, 492] on div "Charts Chart settings 14 Stratton Street Split by Equip Split All Split None Pr…" at bounding box center [845, 356] width 1315 height 713
